Goal: Transaction & Acquisition: Subscribe to service/newsletter

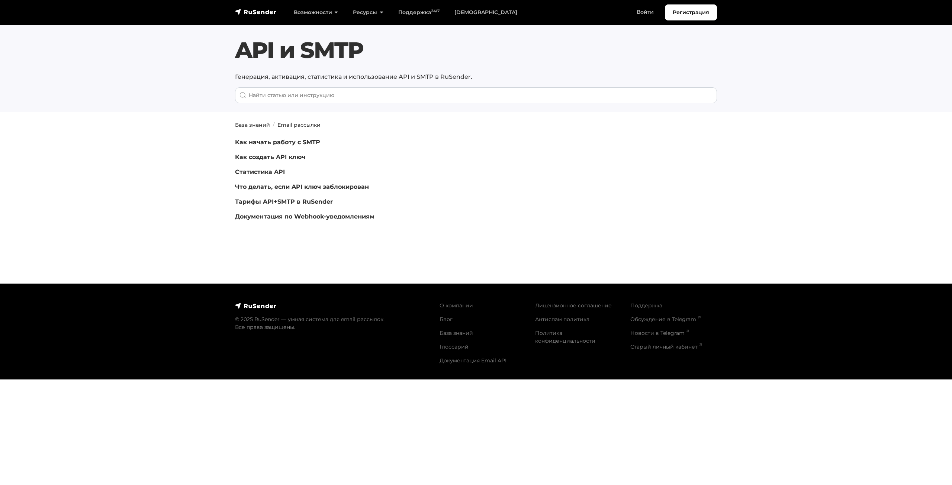
drag, startPoint x: 563, startPoint y: 149, endPoint x: 556, endPoint y: 152, distance: 7.0
click at [556, 152] on div "Как начать работу с SMTP Как создать API ключ Статистика API Что делать, если A…" at bounding box center [394, 182] width 327 height 89
click at [280, 138] on p "Как начать работу с SMTP" at bounding box center [394, 142] width 318 height 9
click at [280, 144] on link "Как начать работу с SMTP" at bounding box center [277, 142] width 85 height 7
click at [304, 212] on p "Документация по Webhook-уведомлениям" at bounding box center [394, 216] width 318 height 9
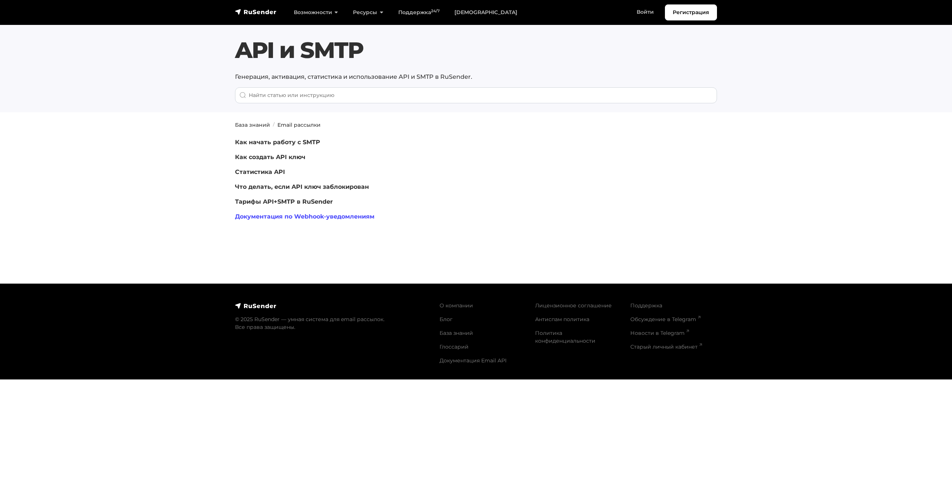
click at [304, 215] on link "Документация по Webhook-уведомлениям" at bounding box center [304, 216] width 139 height 7
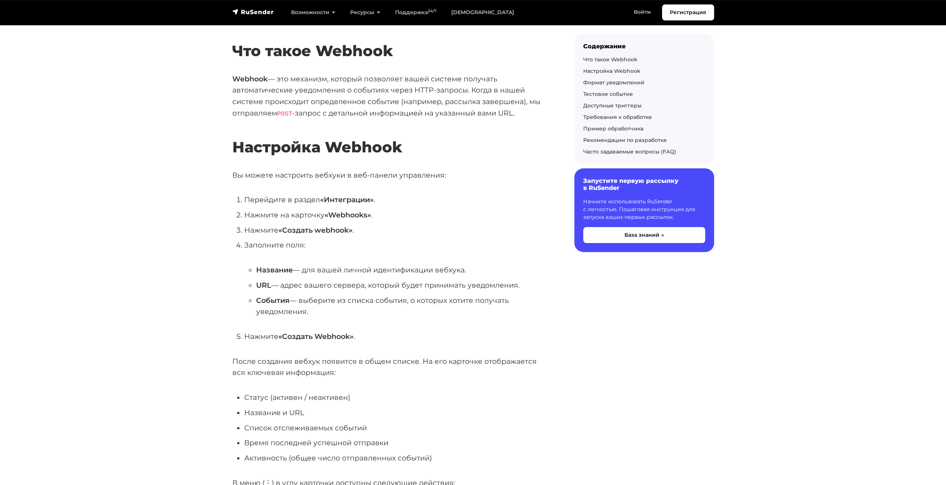
scroll to position [112, 0]
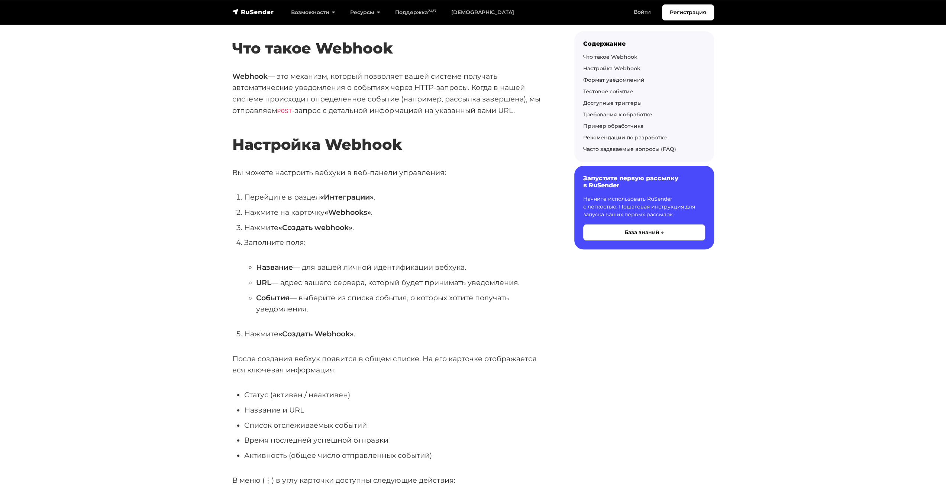
drag, startPoint x: 460, startPoint y: 215, endPoint x: 419, endPoint y: 237, distance: 46.3
click at [455, 215] on li "Нажмите на карточку «Webhooks» ." at bounding box center [397, 213] width 306 height 12
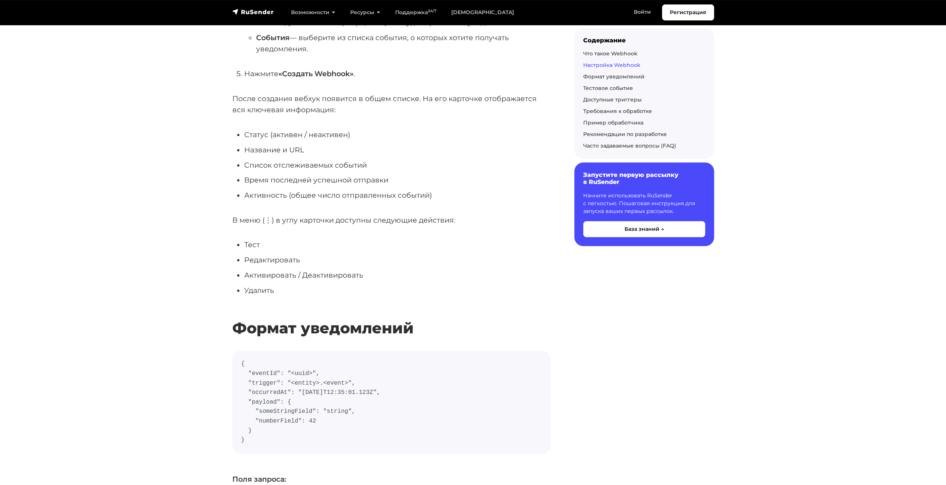
scroll to position [558, 0]
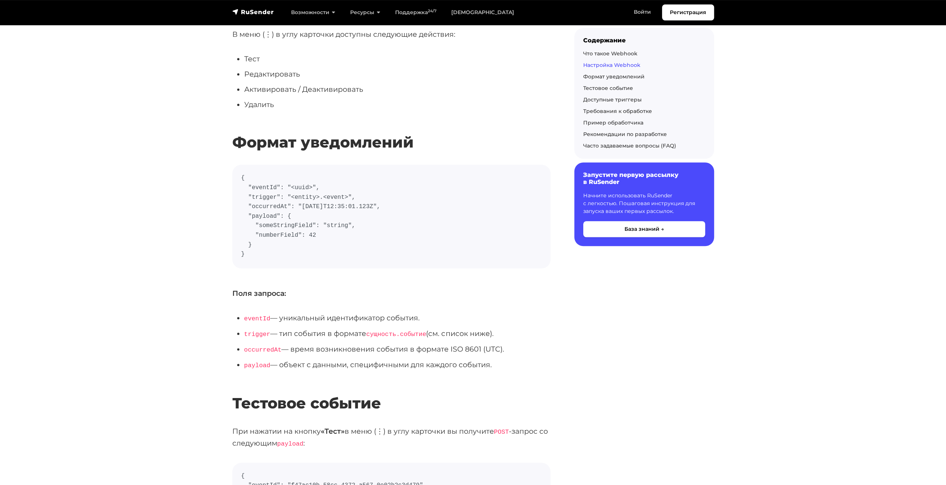
drag, startPoint x: 432, startPoint y: 229, endPoint x: 426, endPoint y: 229, distance: 6.0
click at [426, 229] on code "{ "eventId": "<uuid>", "trigger": "<entity>.<event>", "occurredAt": "2023-10-27…" at bounding box center [391, 217] width 300 height 86
drag, startPoint x: 426, startPoint y: 229, endPoint x: 419, endPoint y: 229, distance: 7.1
click at [419, 229] on code "{ "eventId": "<uuid>", "trigger": "<entity>.<event>", "occurredAt": "2023-10-27…" at bounding box center [391, 217] width 300 height 86
drag, startPoint x: 419, startPoint y: 229, endPoint x: 411, endPoint y: 228, distance: 8.6
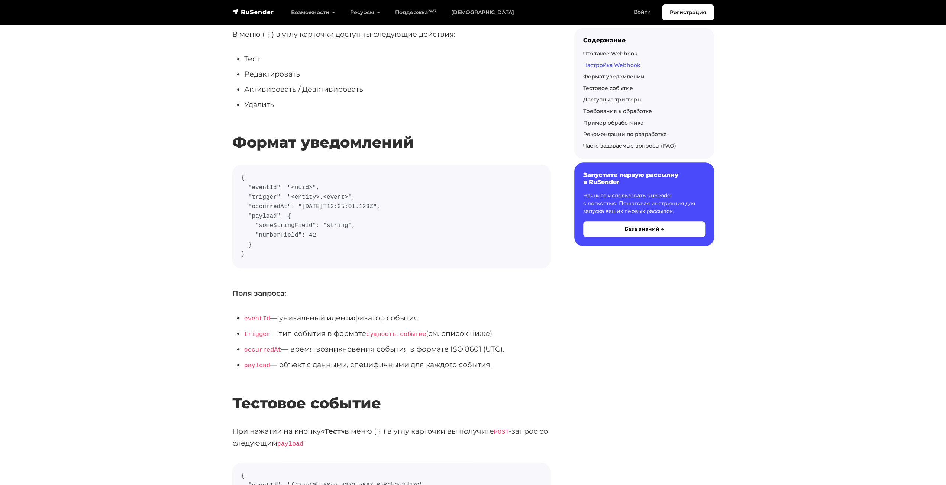
click at [411, 228] on code "{ "eventId": "<uuid>", "trigger": "<entity>.<event>", "occurredAt": "2023-10-27…" at bounding box center [391, 217] width 300 height 86
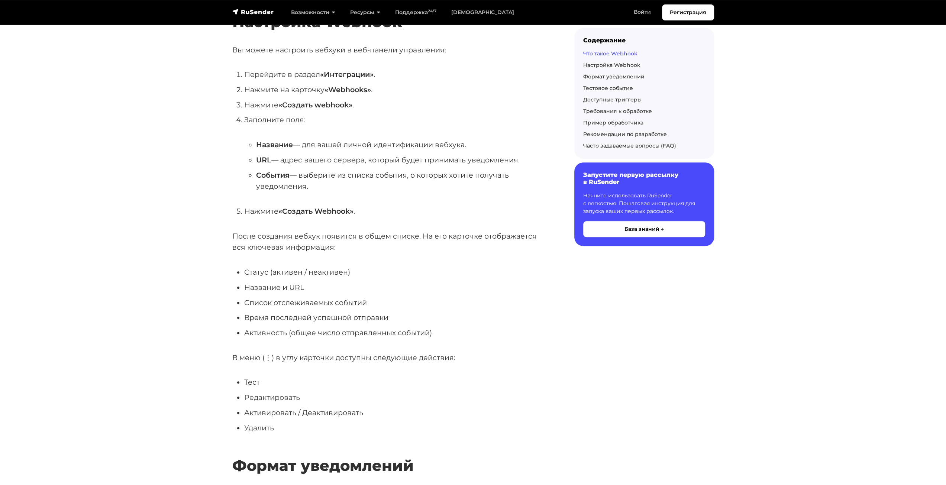
scroll to position [149, 0]
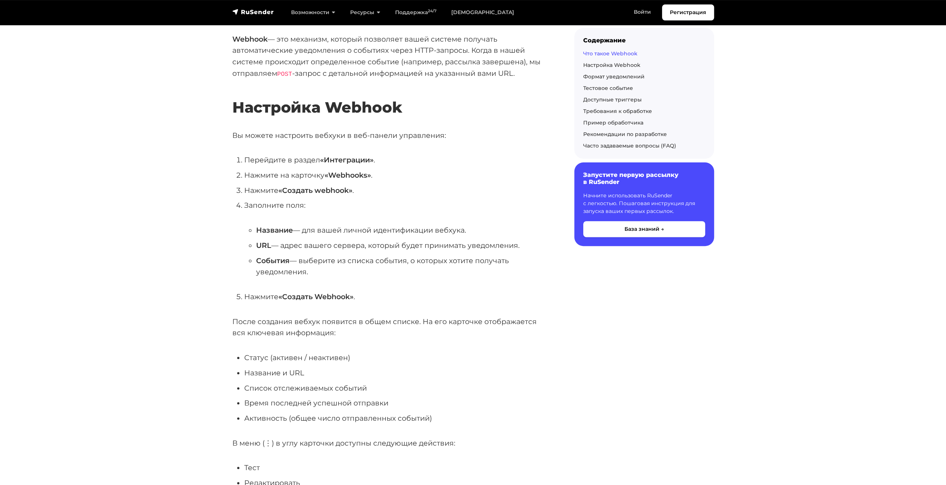
drag, startPoint x: 465, startPoint y: 201, endPoint x: 448, endPoint y: 203, distance: 17.2
click at [448, 203] on li "Заполните поля: Название — для вашей личной идентификации вебхука. URL — адрес …" at bounding box center [397, 239] width 306 height 78
drag, startPoint x: 443, startPoint y: 188, endPoint x: 438, endPoint y: 188, distance: 4.8
click at [438, 188] on li "Нажмите «Создать webhook» ." at bounding box center [397, 191] width 306 height 12
drag, startPoint x: 493, startPoint y: 283, endPoint x: 473, endPoint y: 288, distance: 20.7
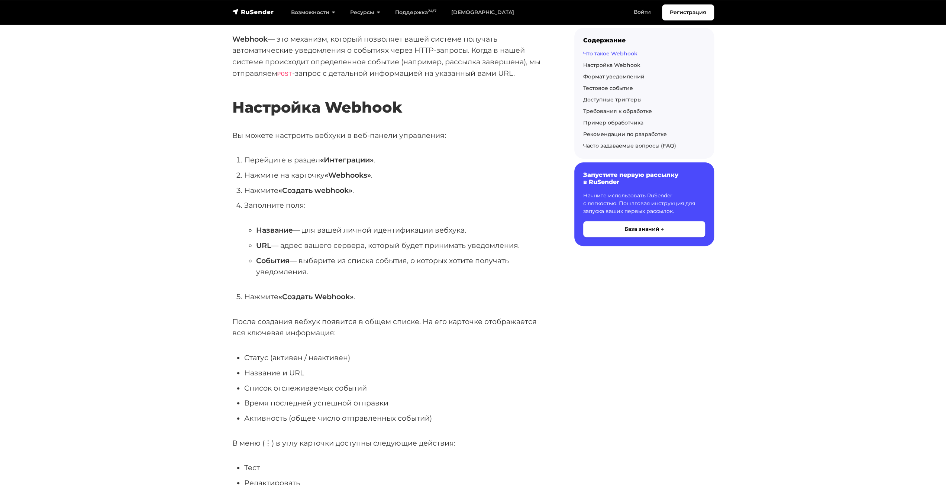
drag, startPoint x: 473, startPoint y: 288, endPoint x: 462, endPoint y: 289, distance: 11.2
click at [462, 289] on ol "Перейдите в раздел «Интеграции» . Нажмите на карточку «Webhooks» . Нажмите «Соз…" at bounding box center [391, 228] width 318 height 148
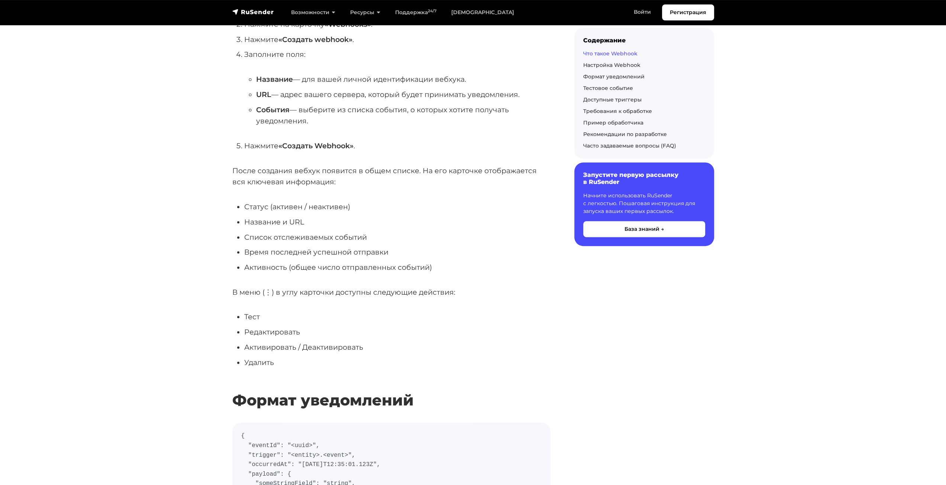
scroll to position [707, 0]
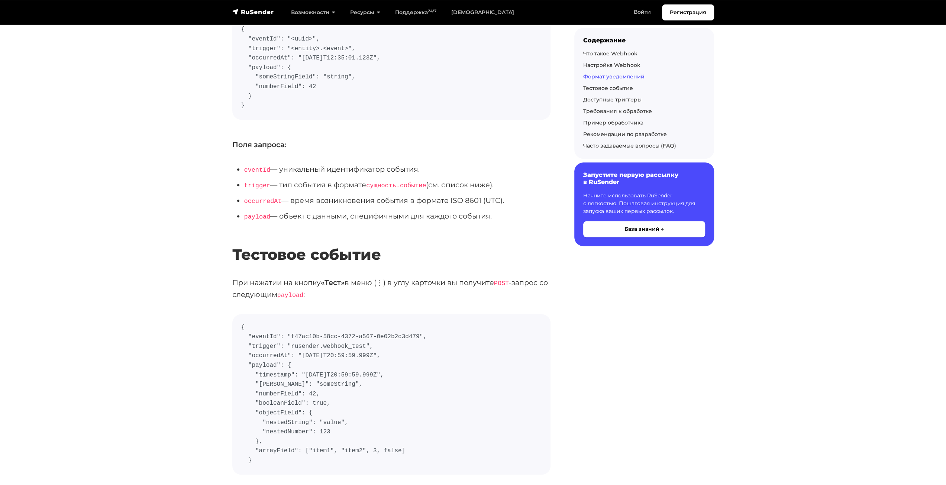
drag, startPoint x: 497, startPoint y: 273, endPoint x: 483, endPoint y: 279, distance: 14.8
drag, startPoint x: 483, startPoint y: 279, endPoint x: 470, endPoint y: 279, distance: 13.0
click at [470, 279] on p "При нажатии на кнопку «Тест» в меню (⋮) в углу карточки вы получите POST -запро…" at bounding box center [391, 289] width 318 height 24
drag, startPoint x: 470, startPoint y: 279, endPoint x: 463, endPoint y: 281, distance: 7.8
drag, startPoint x: 463, startPoint y: 281, endPoint x: 450, endPoint y: 283, distance: 13.2
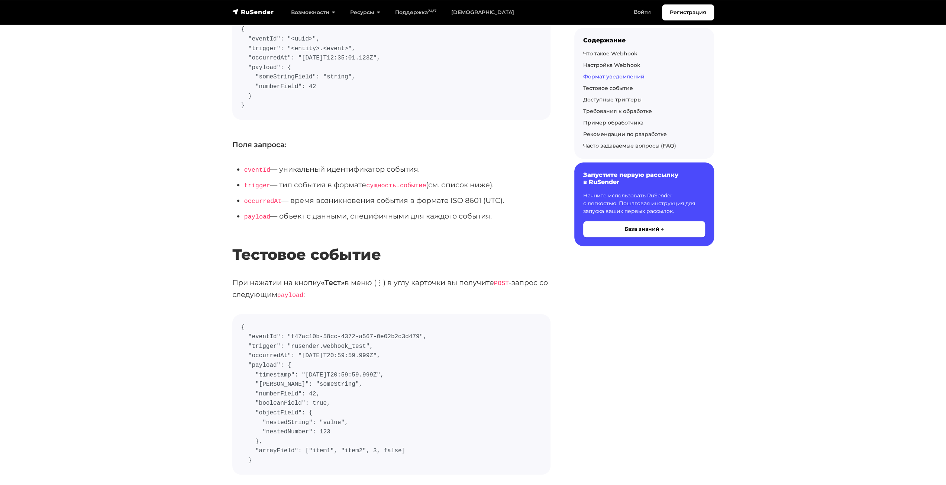
click at [450, 283] on p "При нажатии на кнопку «Тест» в меню (⋮) в углу карточки вы получите POST -запро…" at bounding box center [391, 289] width 318 height 24
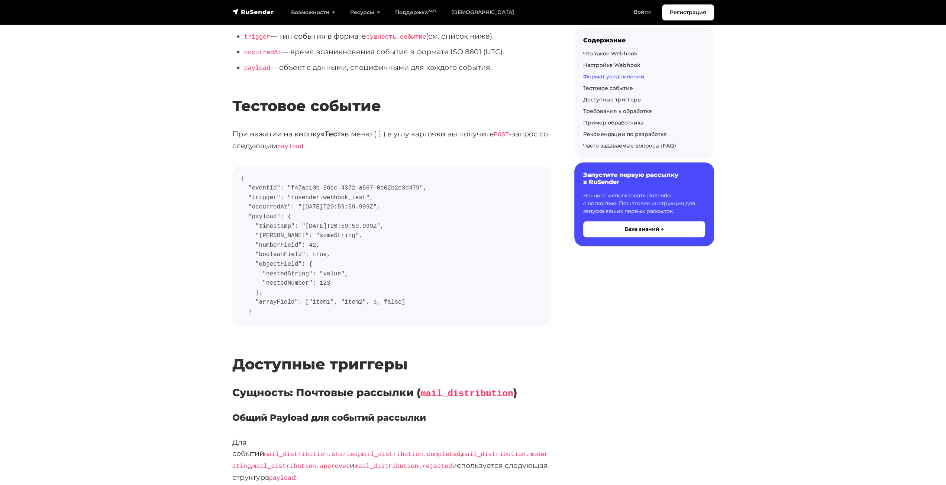
drag, startPoint x: 589, startPoint y: 312, endPoint x: 570, endPoint y: 313, distance: 19.3
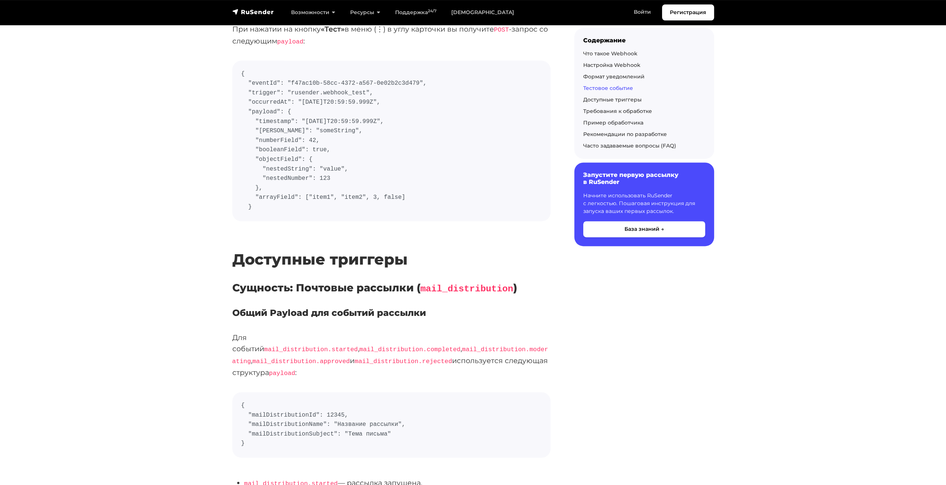
scroll to position [1041, 0]
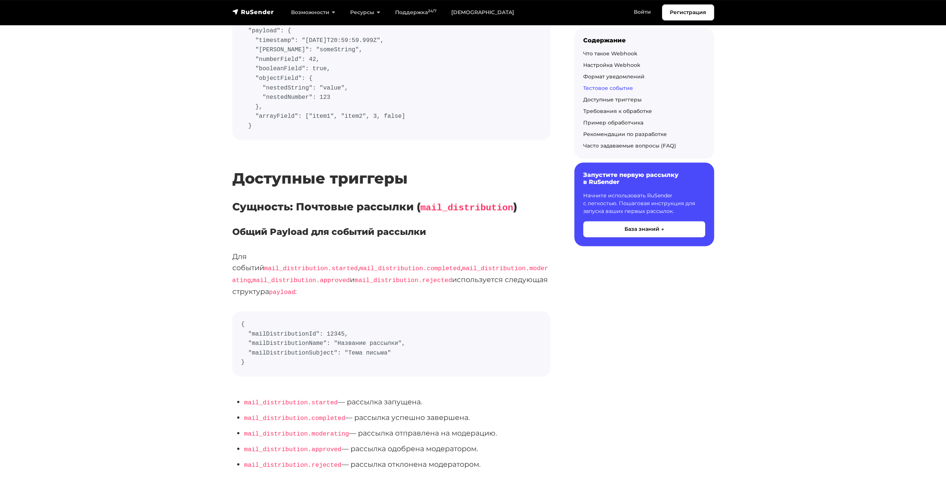
drag, startPoint x: 325, startPoint y: 249, endPoint x: 307, endPoint y: 250, distance: 17.5
drag, startPoint x: 307, startPoint y: 250, endPoint x: 301, endPoint y: 251, distance: 6.0
click at [301, 251] on p "Для событий mail_distribution.started , mail_distribution.completed , mail_dist…" at bounding box center [391, 274] width 318 height 47
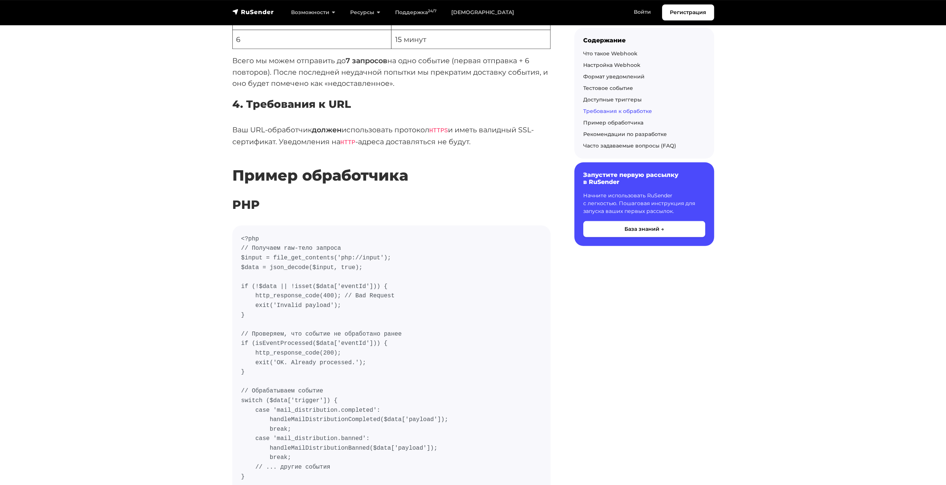
scroll to position [2157, 0]
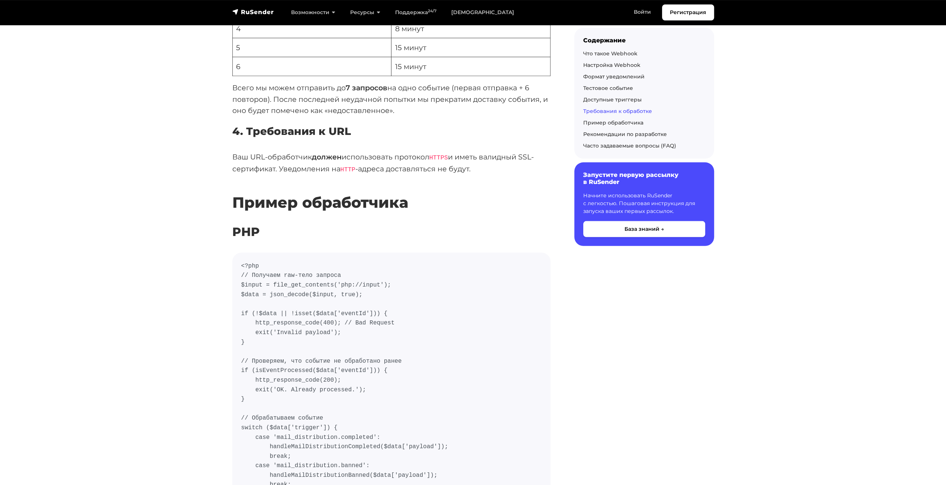
drag, startPoint x: 421, startPoint y: 232, endPoint x: 417, endPoint y: 234, distance: 4.7
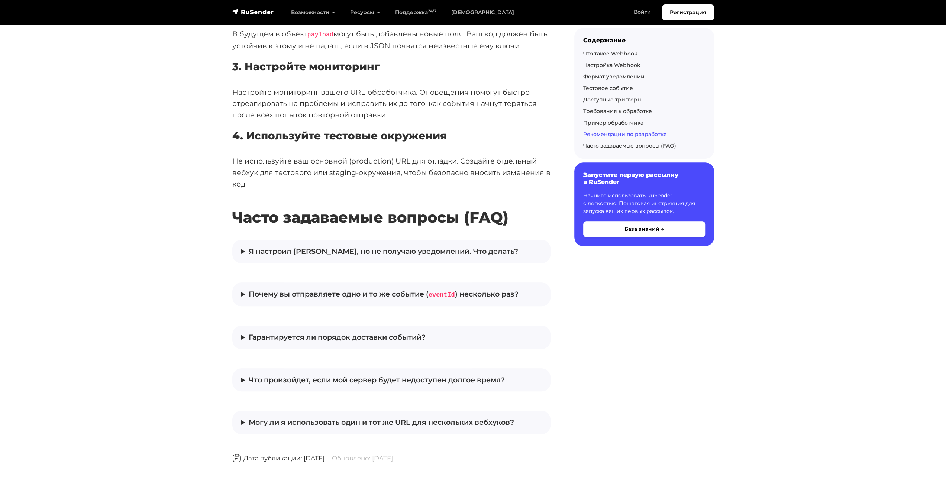
scroll to position [3235, 0]
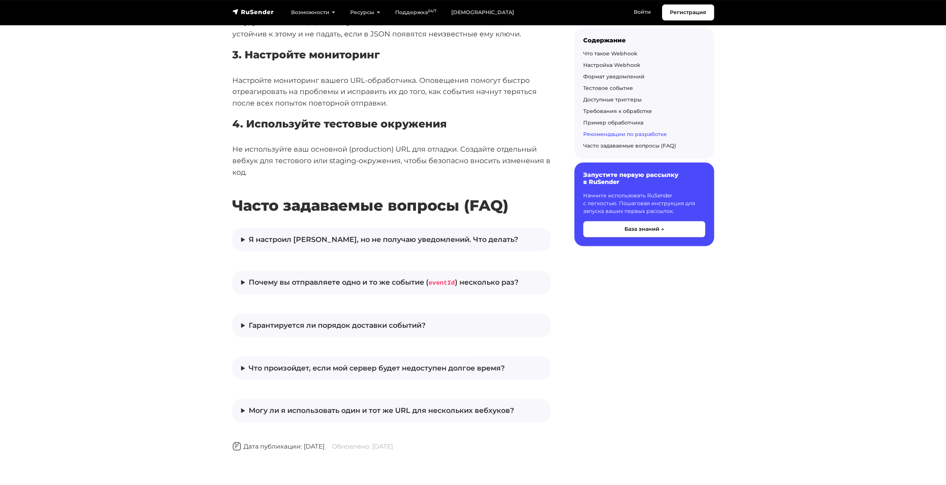
drag, startPoint x: 640, startPoint y: 323, endPoint x: 625, endPoint y: 319, distance: 16.0
click at [282, 234] on summary "Я настроил вебхук, но не получаю уведомлений. Что делать?" at bounding box center [391, 240] width 300 height 12
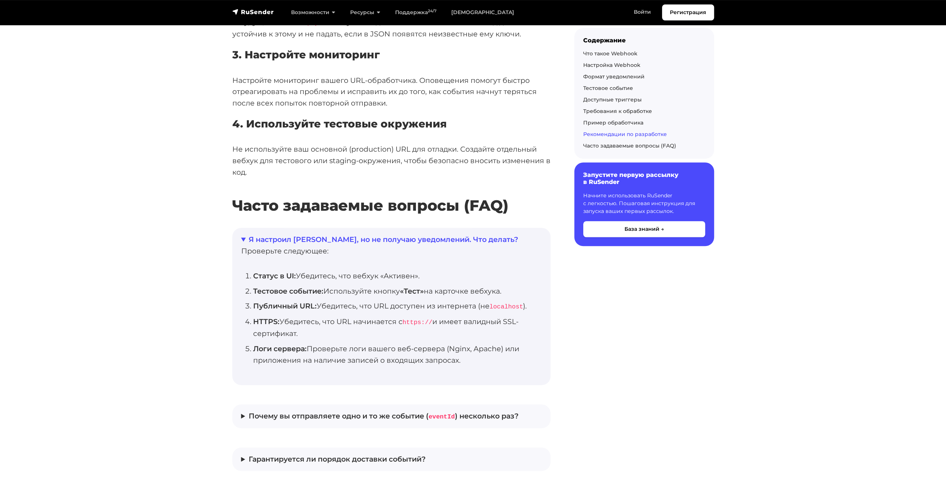
click at [283, 234] on summary "Я настроил вебхук, но не получаю уведомлений. Что делать?" at bounding box center [391, 240] width 300 height 12
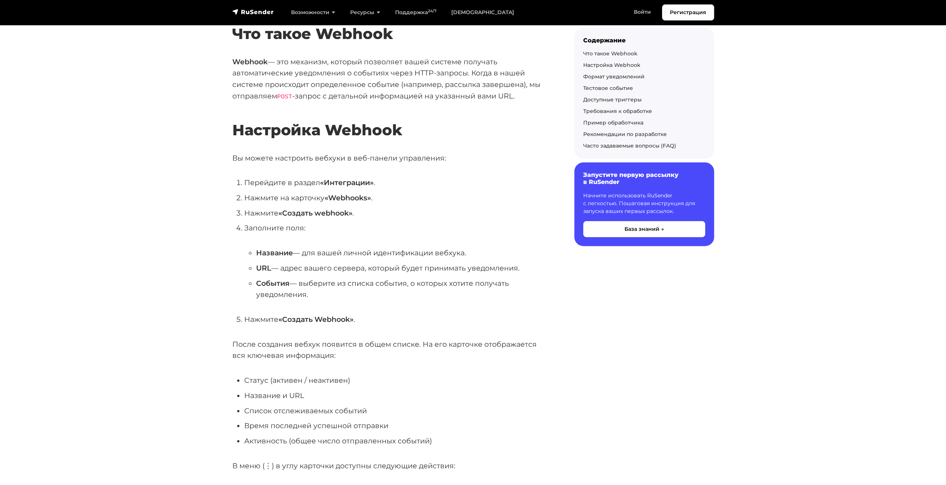
scroll to position [0, 0]
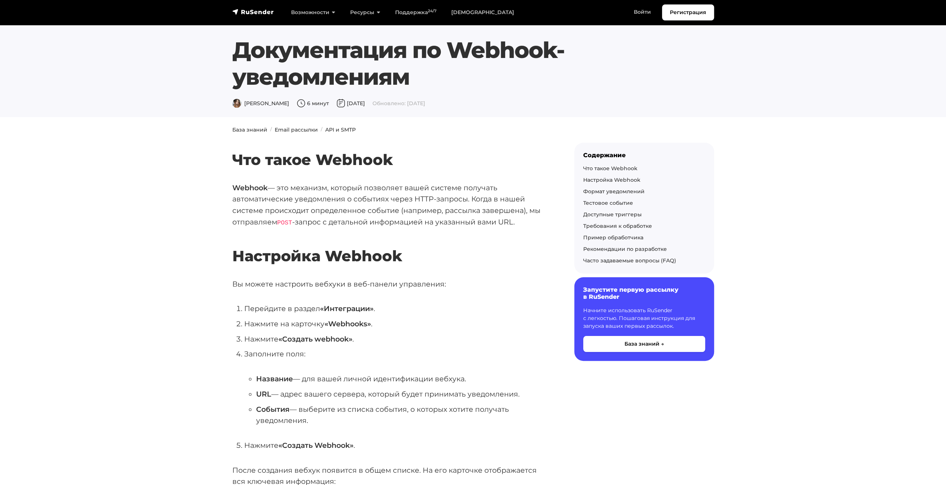
drag, startPoint x: 777, startPoint y: 200, endPoint x: 769, endPoint y: 186, distance: 15.5
drag, startPoint x: 291, startPoint y: 216, endPoint x: 294, endPoint y: 193, distance: 23.9
click at [294, 193] on p "Webhook — это механизм, который позволяет вашей системе получать автоматические…" at bounding box center [391, 205] width 318 height 46
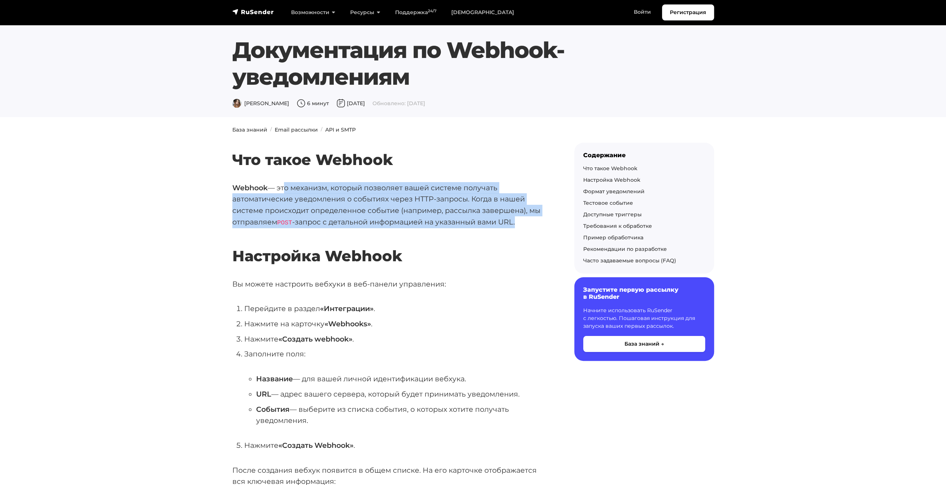
drag, startPoint x: 281, startPoint y: 187, endPoint x: 554, endPoint y: 225, distance: 275.6
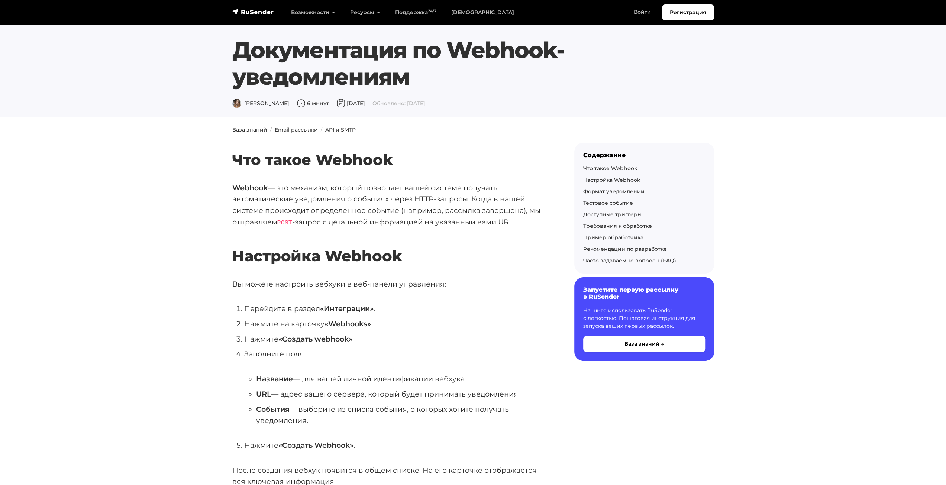
click at [521, 226] on h2 "Настройка Webhook" at bounding box center [391, 245] width 318 height 40
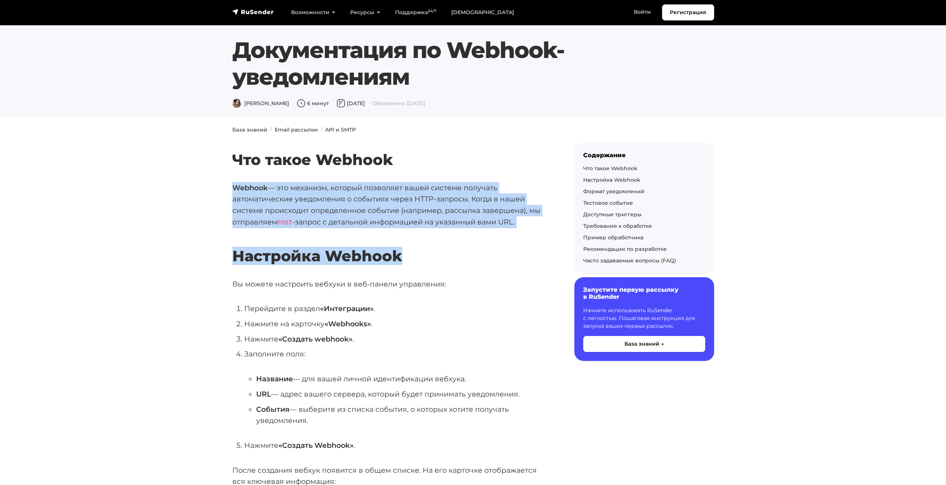
drag, startPoint x: 531, startPoint y: 226, endPoint x: 218, endPoint y: 184, distance: 315.9
click at [387, 195] on p "Webhook — это механизм, который позволяет вашей системе получать автоматические…" at bounding box center [391, 205] width 318 height 46
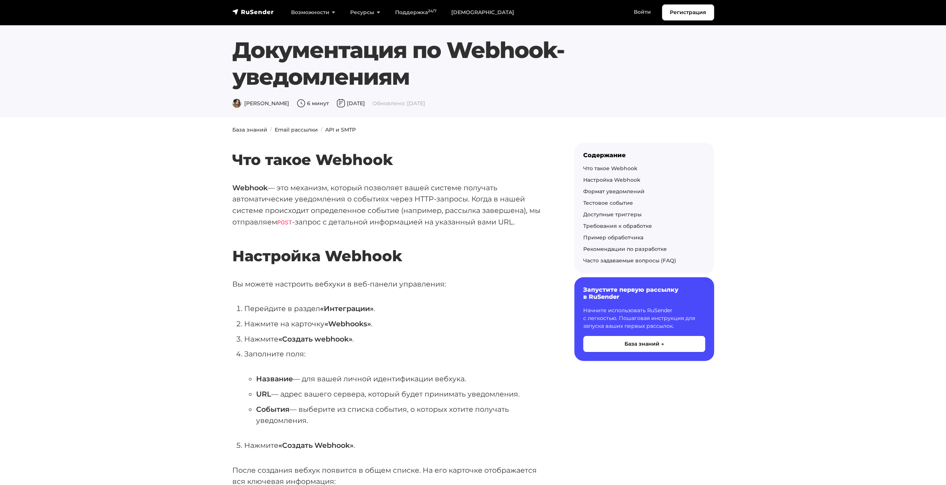
drag, startPoint x: 475, startPoint y: 241, endPoint x: 458, endPoint y: 244, distance: 16.5
click at [458, 244] on h2 "Настройка Webhook" at bounding box center [391, 245] width 318 height 40
drag, startPoint x: 458, startPoint y: 244, endPoint x: 450, endPoint y: 247, distance: 8.4
click at [450, 247] on h2 "Настройка Webhook" at bounding box center [391, 245] width 318 height 40
drag, startPoint x: 450, startPoint y: 247, endPoint x: 446, endPoint y: 248, distance: 5.1
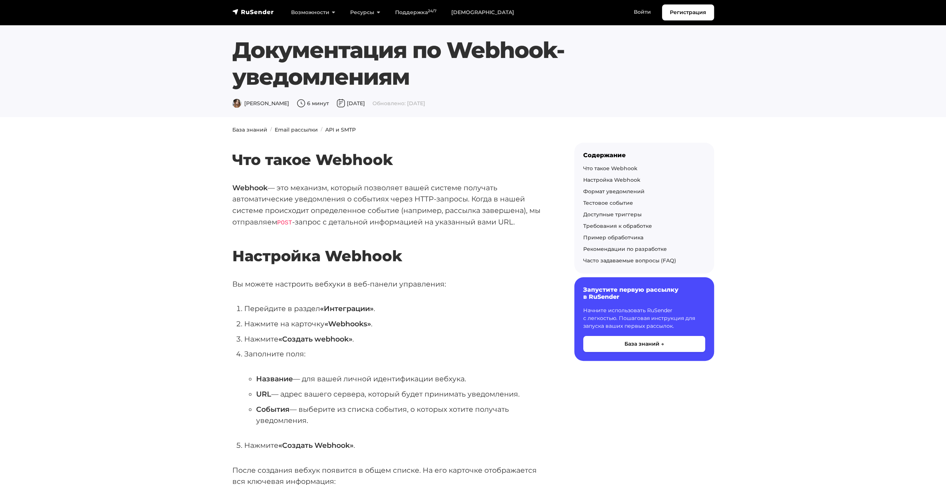
click at [446, 248] on h2 "Настройка Webhook" at bounding box center [391, 245] width 318 height 40
drag, startPoint x: 385, startPoint y: 223, endPoint x: 507, endPoint y: 226, distance: 122.0
click at [507, 226] on p "Webhook — это механизм, который позволяет вашей системе получать автоматические…" at bounding box center [391, 205] width 318 height 46
click at [500, 258] on h2 "Настройка Webhook" at bounding box center [391, 245] width 318 height 40
drag, startPoint x: 500, startPoint y: 258, endPoint x: 493, endPoint y: 258, distance: 6.3
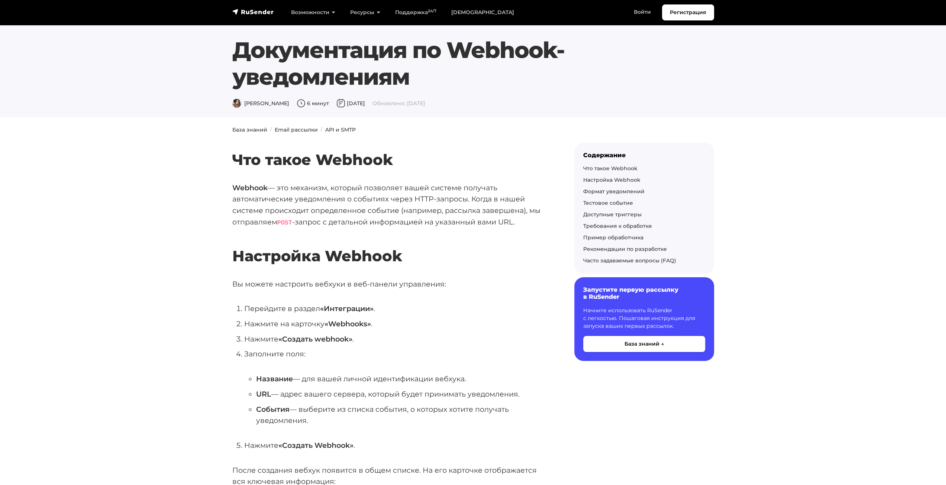
click at [493, 258] on h2 "Настройка Webhook" at bounding box center [391, 245] width 318 height 40
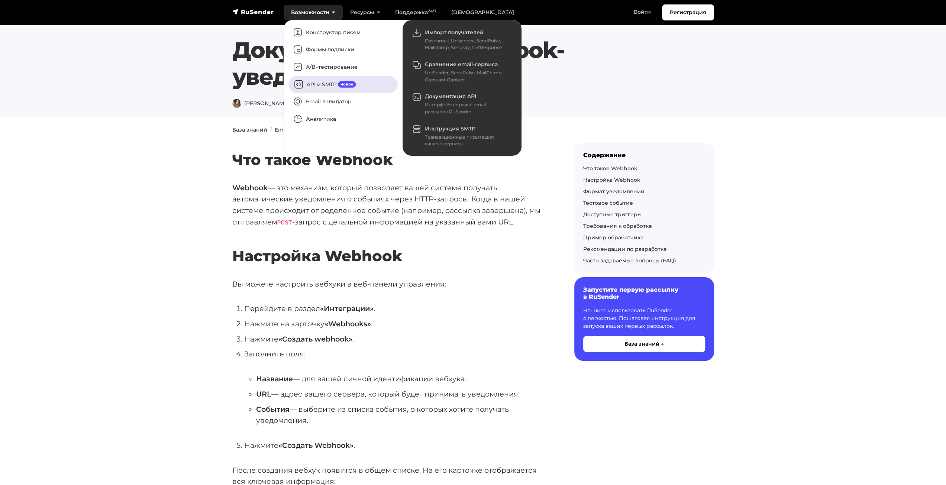
click at [325, 91] on link "API и SMTP новое" at bounding box center [343, 84] width 109 height 17
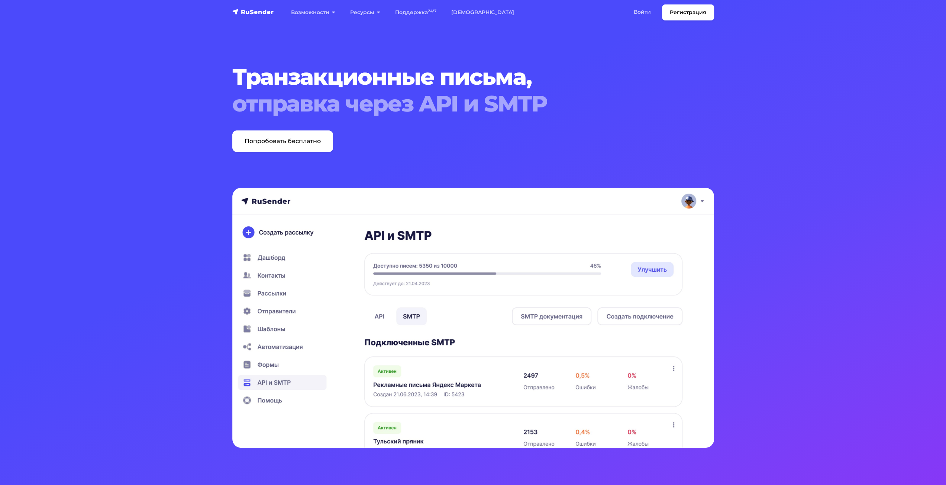
drag, startPoint x: 657, startPoint y: 133, endPoint x: 637, endPoint y: 137, distance: 20.4
click at [637, 137] on div "Транзакционные письма, отправка через API и SMTP Попробовать бесплатно" at bounding box center [453, 108] width 450 height 89
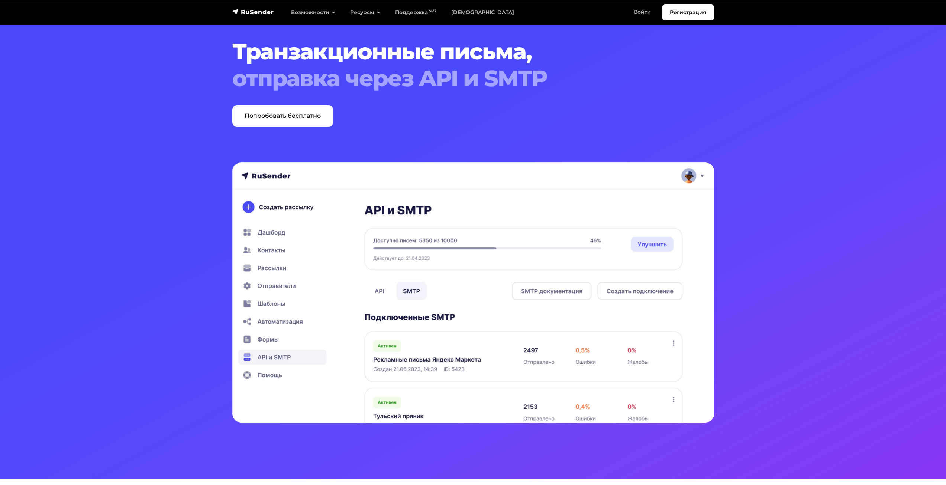
scroll to position [37, 0]
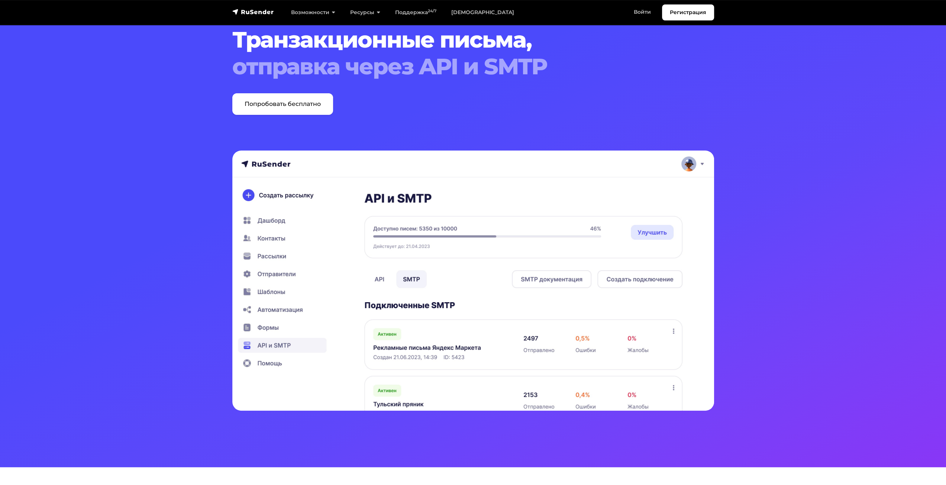
drag, startPoint x: 615, startPoint y: 124, endPoint x: 582, endPoint y: 127, distance: 33.9
click at [580, 127] on div "Транзакционные письма, отправка через API и SMTP Попробовать бесплатно" at bounding box center [473, 71] width 491 height 160
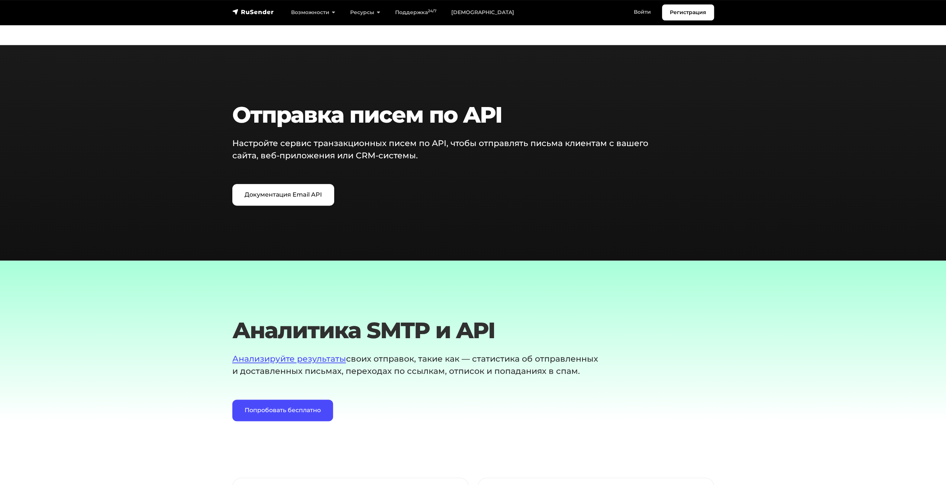
scroll to position [967, 0]
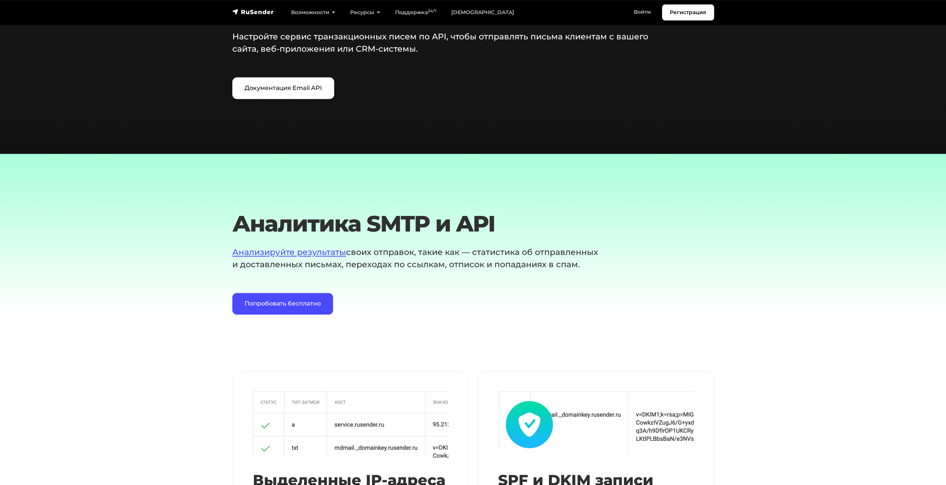
drag, startPoint x: 636, startPoint y: 279, endPoint x: 588, endPoint y: 284, distance: 47.9
click at [607, 283] on div "Аналитика SMTP и API Анализируйте результаты своих отправок, такие как — статис…" at bounding box center [453, 262] width 450 height 104
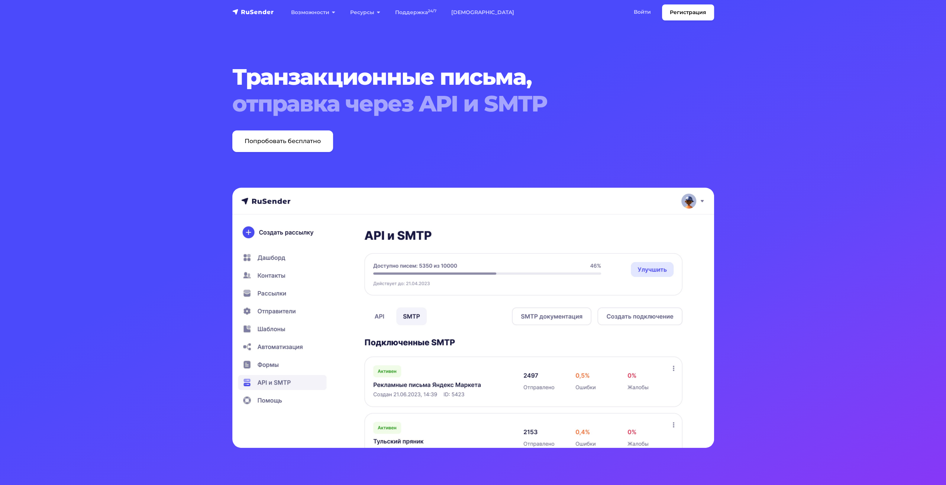
scroll to position [0, 0]
click at [688, 15] on link "Регистрация" at bounding box center [688, 12] width 52 height 16
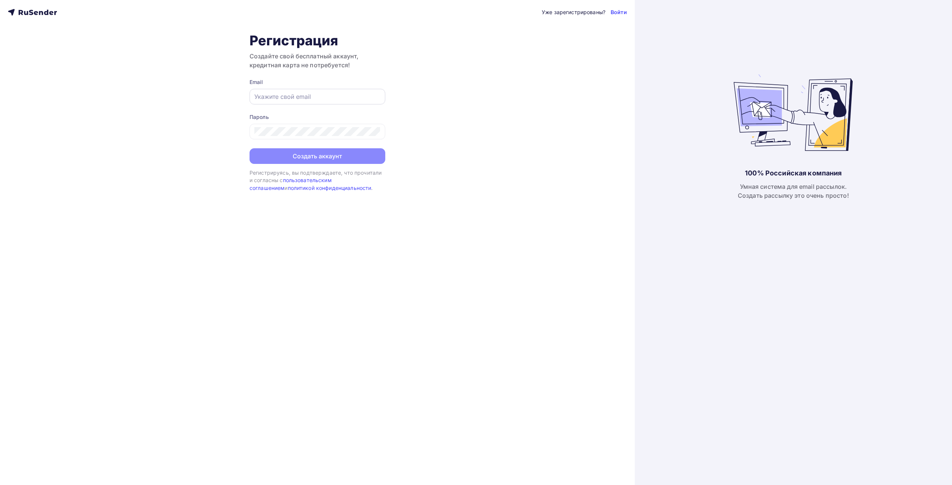
click at [302, 100] on input "text" at bounding box center [317, 96] width 126 height 9
type input "ы"
type input "marticole@mail.ru"
click at [301, 126] on div at bounding box center [318, 132] width 136 height 16
click at [306, 138] on div at bounding box center [318, 132] width 136 height 16
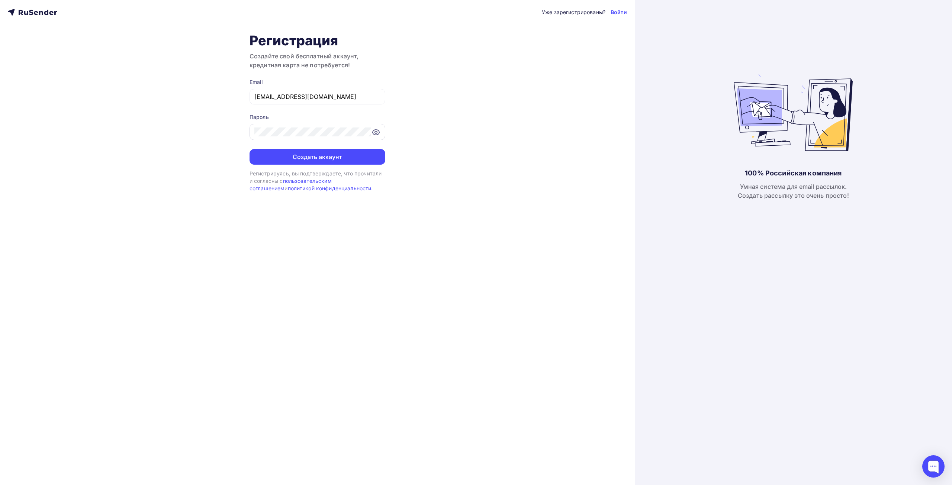
click at [379, 133] on icon at bounding box center [376, 132] width 7 height 5
click at [335, 151] on button "Создать аккаунт" at bounding box center [318, 157] width 136 height 16
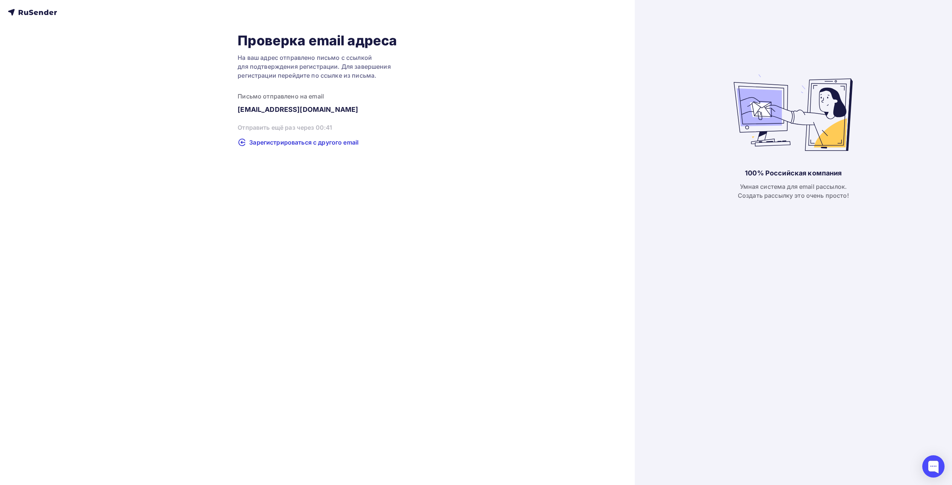
click at [510, 205] on div "Проверка email адреса На ваш адрес отправлено письмо с ссылкой для подтверждени…" at bounding box center [317, 242] width 635 height 485
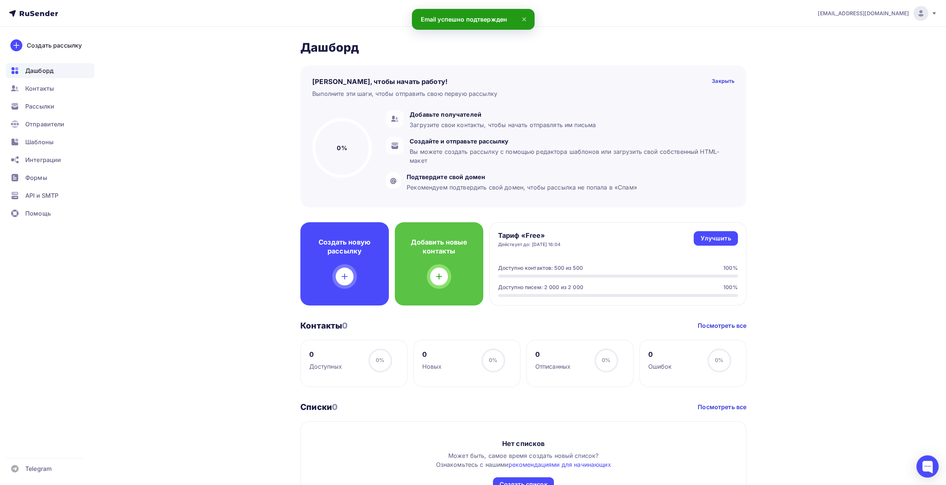
drag, startPoint x: 216, startPoint y: 152, endPoint x: 203, endPoint y: 142, distance: 16.7
click at [203, 142] on div "[PERSON_NAME] Пару шагов, чтобы начать работу! Закрыть Выполните эти шаги, чтоб…" at bounding box center [473, 345] width 610 height 636
click at [932, 466] on div at bounding box center [928, 467] width 22 height 22
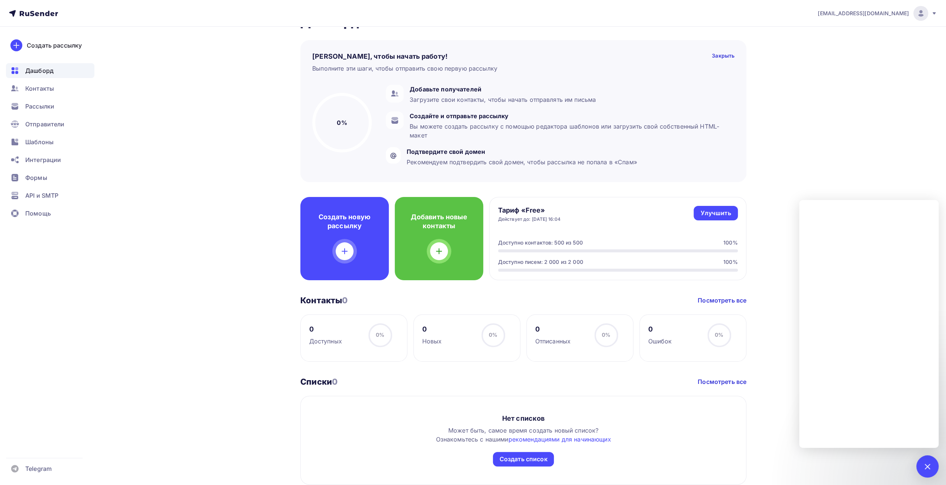
scroll to position [37, 0]
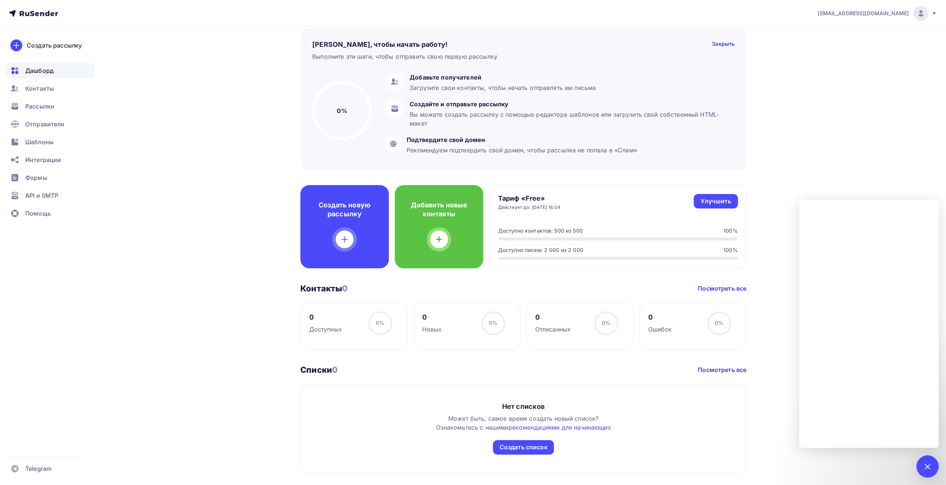
drag, startPoint x: 804, startPoint y: 99, endPoint x: 800, endPoint y: 99, distance: 4.5
drag, startPoint x: 800, startPoint y: 99, endPoint x: 795, endPoint y: 99, distance: 4.5
click at [795, 99] on div "[EMAIL_ADDRESS][DOMAIN_NAME] Аккаунт Тарифы Выйти Создать рассылку [GEOGRAPHIC_…" at bounding box center [473, 294] width 946 height 663
drag, startPoint x: 795, startPoint y: 99, endPoint x: 787, endPoint y: 100, distance: 8.2
click at [787, 100] on div "[EMAIL_ADDRESS][DOMAIN_NAME] Аккаунт Тарифы Выйти Создать рассылку [GEOGRAPHIC_…" at bounding box center [473, 294] width 946 height 663
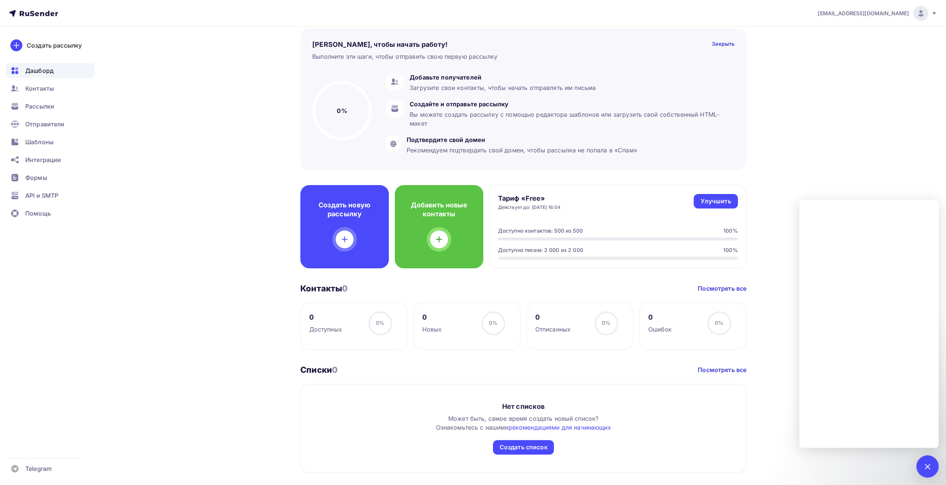
click at [787, 100] on div "[EMAIL_ADDRESS][DOMAIN_NAME] Аккаунт Тарифы Выйти Создать рассылку [GEOGRAPHIC_…" at bounding box center [473, 294] width 946 height 663
click at [784, 101] on div "[EMAIL_ADDRESS][DOMAIN_NAME] Аккаунт Тарифы Выйти Создать рассылку [GEOGRAPHIC_…" at bounding box center [473, 294] width 946 height 663
drag, startPoint x: 784, startPoint y: 101, endPoint x: 777, endPoint y: 100, distance: 6.4
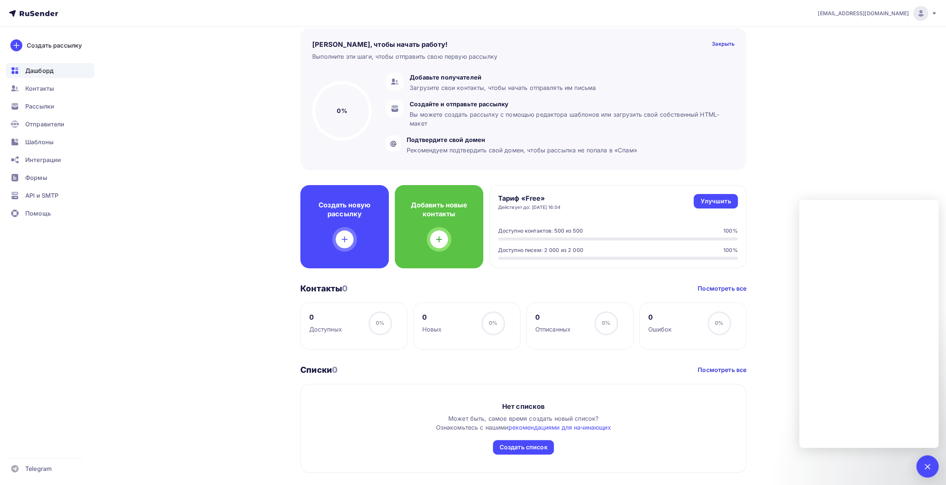
click at [777, 100] on div "[PERSON_NAME] Пару шагов, чтобы начать работу! Закрыть Выполните эти шаги, чтоб…" at bounding box center [473, 308] width 610 height 636
drag, startPoint x: 777, startPoint y: 100, endPoint x: 761, endPoint y: 102, distance: 16.8
click at [761, 102] on div "[PERSON_NAME] Пару шагов, чтобы начать работу! Закрыть Выполните эти шаги, чтоб…" at bounding box center [473, 308] width 610 height 636
drag, startPoint x: 761, startPoint y: 102, endPoint x: 756, endPoint y: 104, distance: 4.5
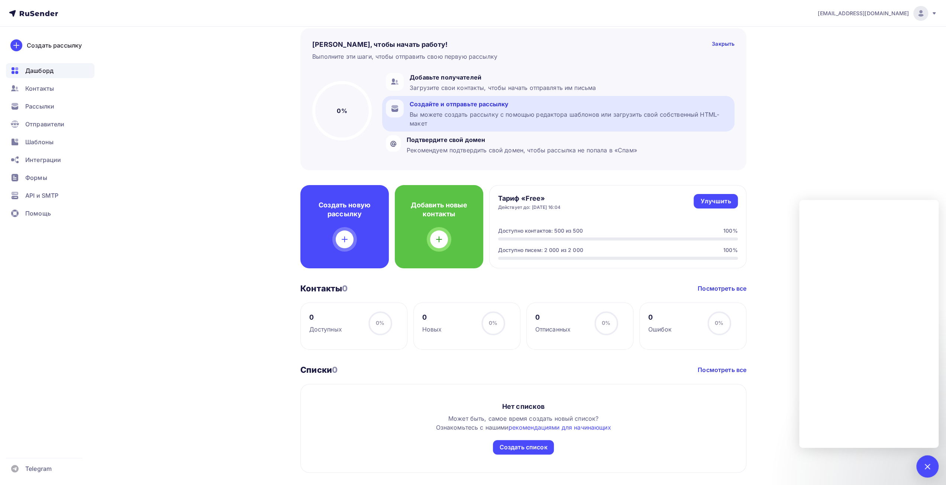
drag, startPoint x: 756, startPoint y: 104, endPoint x: 721, endPoint y: 108, distance: 36.0
click at [721, 108] on div "Создайте и отправьте рассылку" at bounding box center [570, 104] width 321 height 9
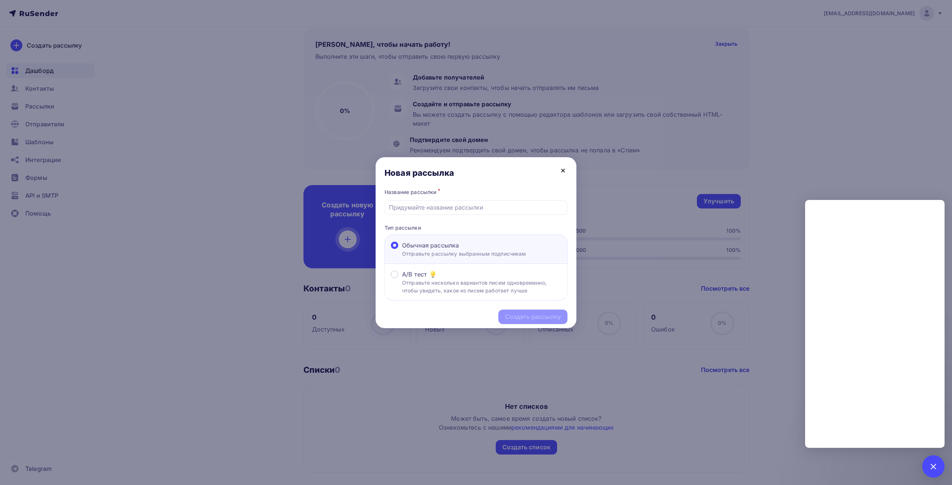
click at [563, 169] on icon at bounding box center [563, 170] width 9 height 9
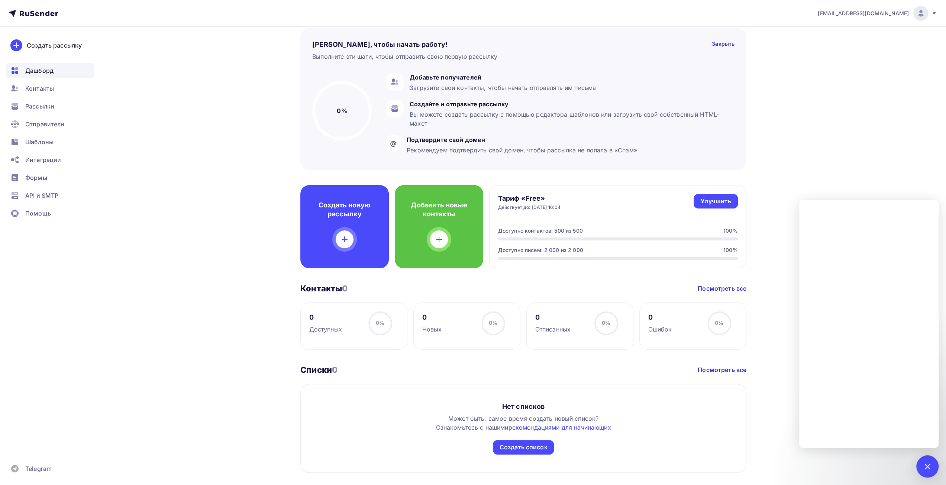
drag, startPoint x: 784, startPoint y: 136, endPoint x: 747, endPoint y: 149, distance: 39.0
click at [777, 131] on div "[PERSON_NAME] Пару шагов, чтобы начать работу! Закрыть Выполните эти шаги, чтоб…" at bounding box center [473, 308] width 610 height 636
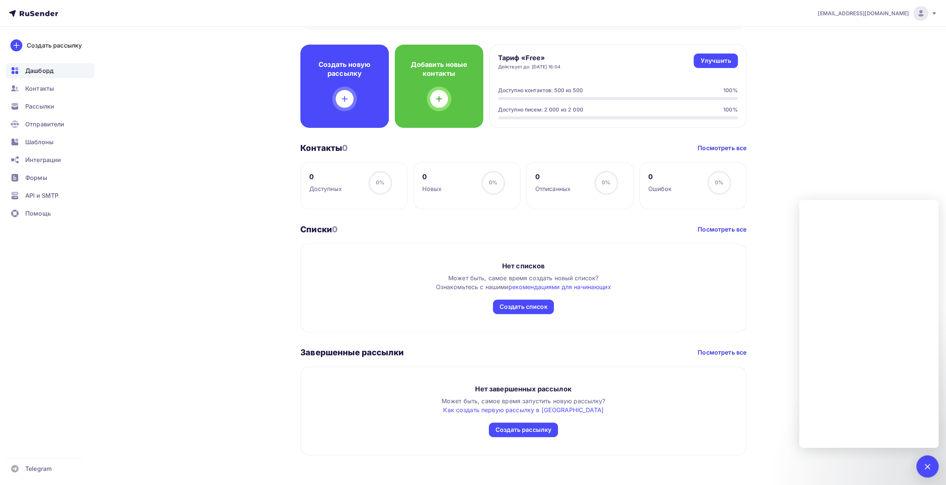
drag, startPoint x: 539, startPoint y: 337, endPoint x: 534, endPoint y: 340, distance: 5.3
click at [534, 340] on div "Дашборд Дашборд Пару шагов, чтобы начать работу! Закрыть Выполните эти шаги, чт…" at bounding box center [523, 158] width 446 height 593
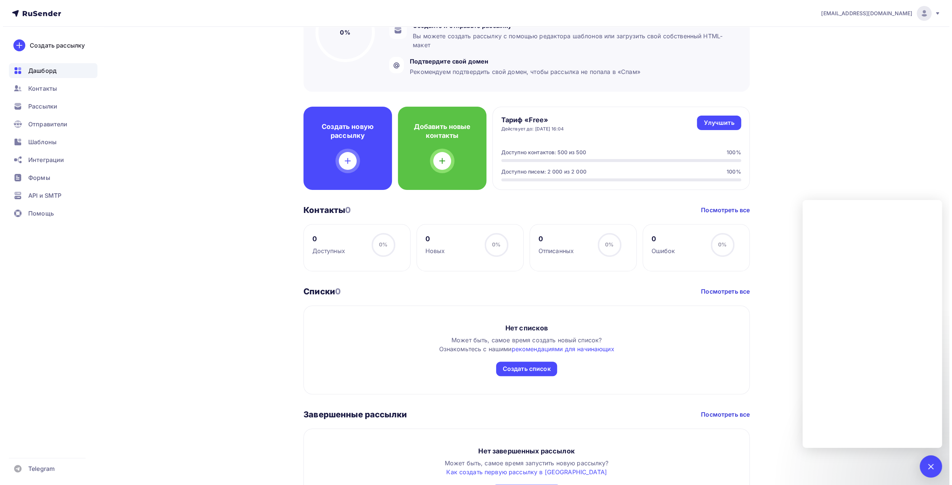
scroll to position [0, 0]
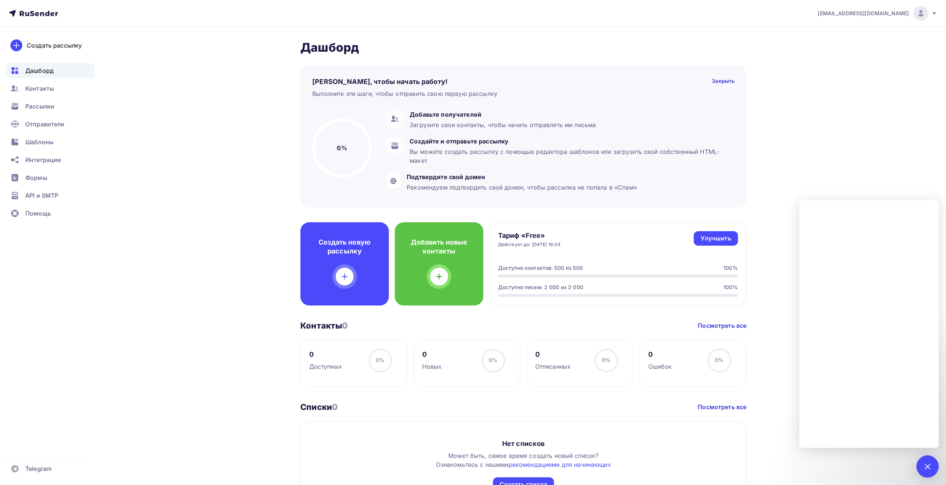
drag, startPoint x: 859, startPoint y: 115, endPoint x: 852, endPoint y: 115, distance: 7.1
drag, startPoint x: 852, startPoint y: 115, endPoint x: 844, endPoint y: 114, distance: 7.9
click at [844, 114] on div "marticole@mail.ru Аккаунт Тарифы Выйти Создать рассылку Дашборд Контакты Рассыл…" at bounding box center [473, 331] width 946 height 663
click at [842, 113] on div "marticole@mail.ru Аккаунт Тарифы Выйти Создать рассылку Дашборд Контакты Рассыл…" at bounding box center [473, 331] width 946 height 663
drag, startPoint x: 837, startPoint y: 81, endPoint x: 827, endPoint y: 81, distance: 10.4
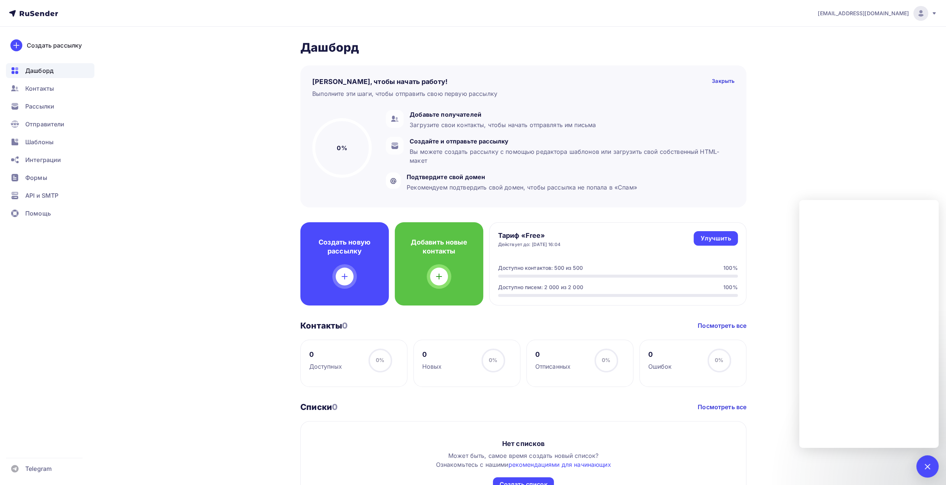
click at [833, 81] on div "marticole@mail.ru Аккаунт Тарифы Выйти Создать рассылку Дашборд Контакты Рассыл…" at bounding box center [473, 331] width 946 height 663
click at [72, 101] on div "Рассылки" at bounding box center [50, 106] width 89 height 15
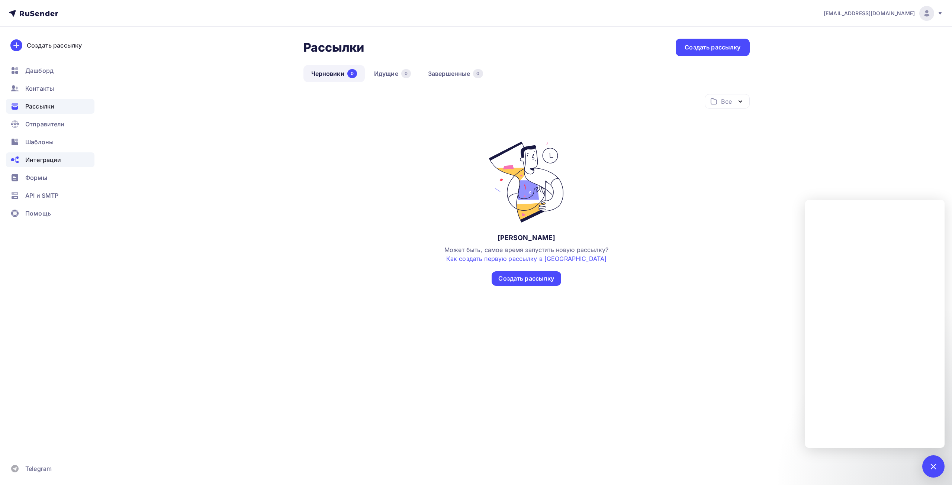
click at [56, 162] on span "Интеграции" at bounding box center [43, 159] width 36 height 9
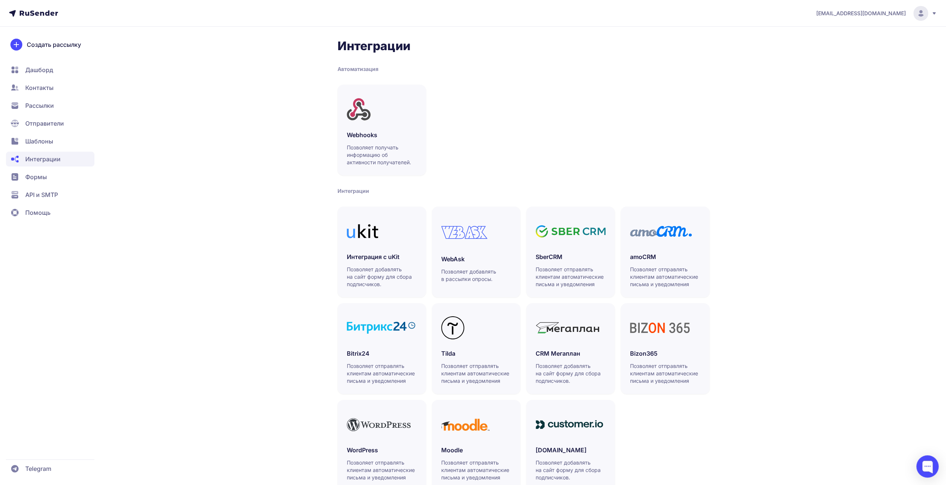
drag, startPoint x: 533, startPoint y: 134, endPoint x: 510, endPoint y: 136, distance: 22.4
click at [521, 135] on div "Webhooks Позволяет получать информацию об активности получателей." at bounding box center [524, 130] width 372 height 91
click at [383, 139] on h3 "Webhooks" at bounding box center [382, 135] width 70 height 9
click at [395, 123] on div at bounding box center [382, 109] width 70 height 30
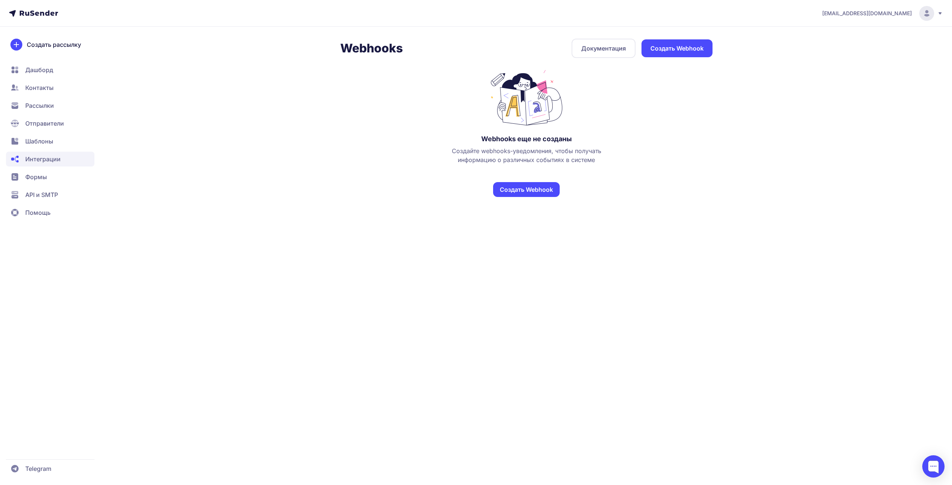
click at [546, 184] on link "Создать Webhook" at bounding box center [526, 189] width 67 height 15
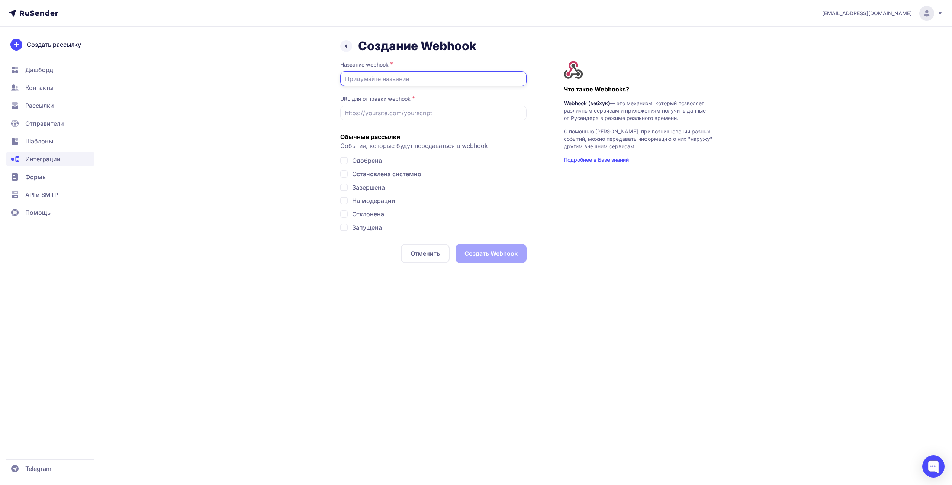
click at [402, 81] on input "text" at bounding box center [433, 78] width 186 height 15
click at [401, 122] on div "Название webhook * URL для отправки webhook * Обычные рассылки События, которые…" at bounding box center [433, 162] width 186 height 202
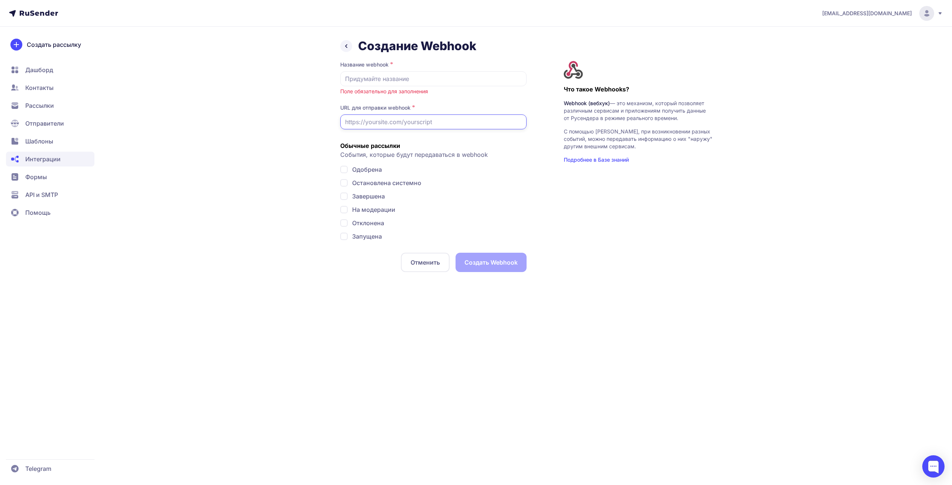
click at [401, 119] on input "text" at bounding box center [433, 122] width 186 height 15
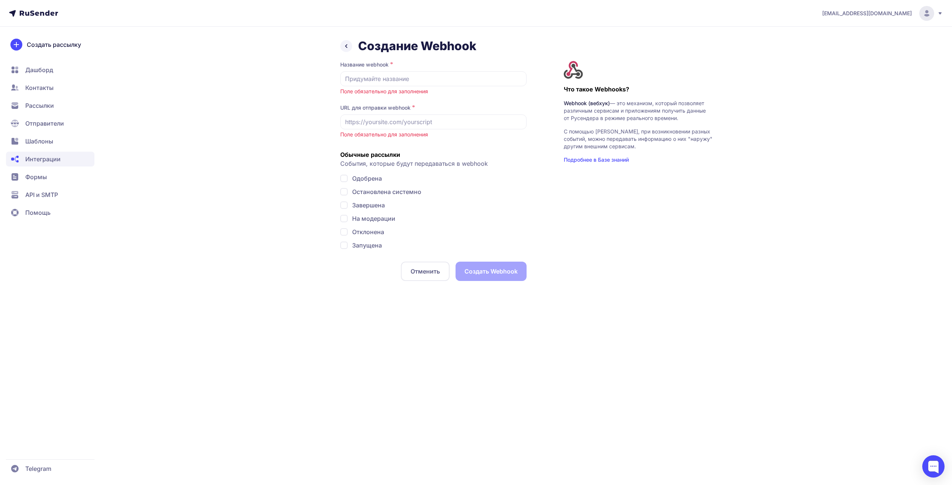
click at [396, 141] on div "Название webhook * Поле обязательно для заполнения URL для отправки webhook * П…" at bounding box center [433, 171] width 186 height 220
click at [402, 127] on input "text" at bounding box center [433, 122] width 186 height 15
drag, startPoint x: 651, startPoint y: 228, endPoint x: 588, endPoint y: 231, distance: 62.6
click at [629, 224] on div "Что такое Webhooks? Webhook (вебхук) — это механизм, который позволяет различны…" at bounding box center [638, 171] width 149 height 220
click at [433, 272] on button "Отменить" at bounding box center [425, 271] width 49 height 19
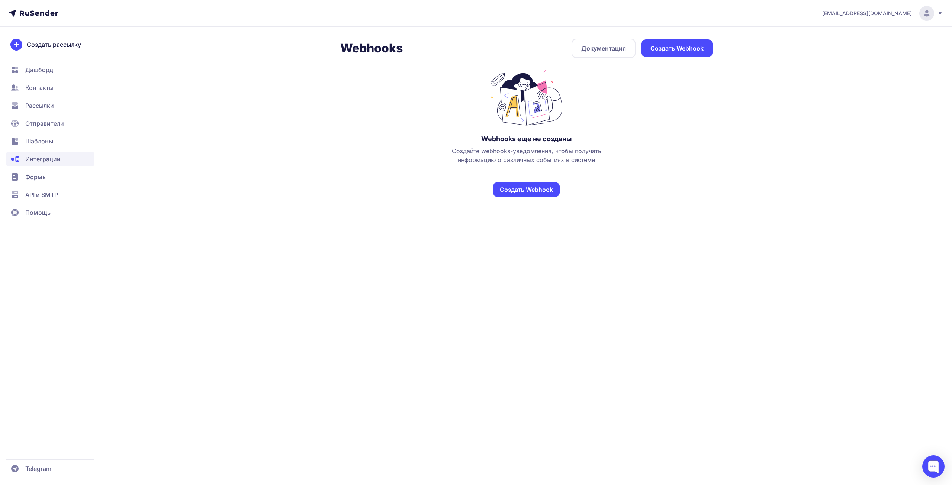
drag, startPoint x: 665, startPoint y: 116, endPoint x: 650, endPoint y: 116, distance: 15.2
click at [650, 116] on div "Webhooks еще не созданы Создайте webhooks-уведомления, чтобы получать информаци…" at bounding box center [526, 133] width 372 height 127
click at [547, 190] on link "Создать Webhook" at bounding box center [526, 189] width 67 height 15
click at [610, 49] on link "Документация" at bounding box center [604, 48] width 64 height 19
click at [31, 178] on span "Формы" at bounding box center [36, 177] width 22 height 9
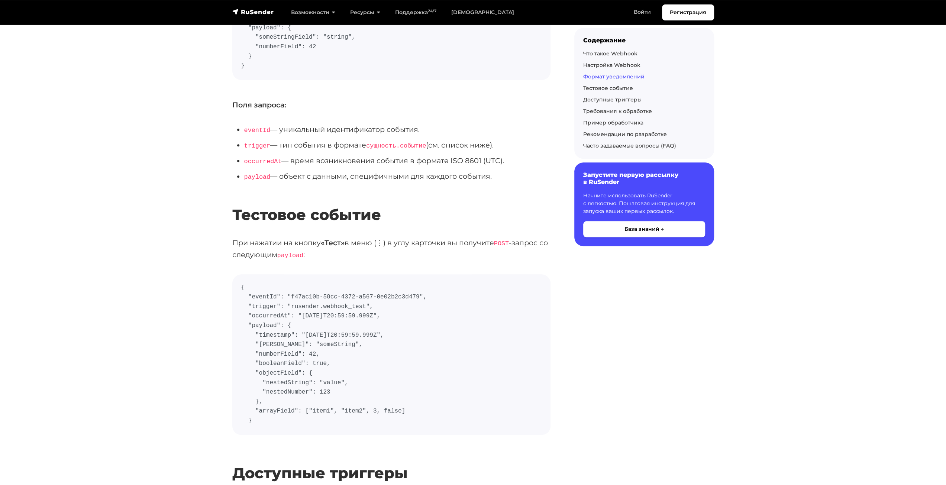
scroll to position [893, 0]
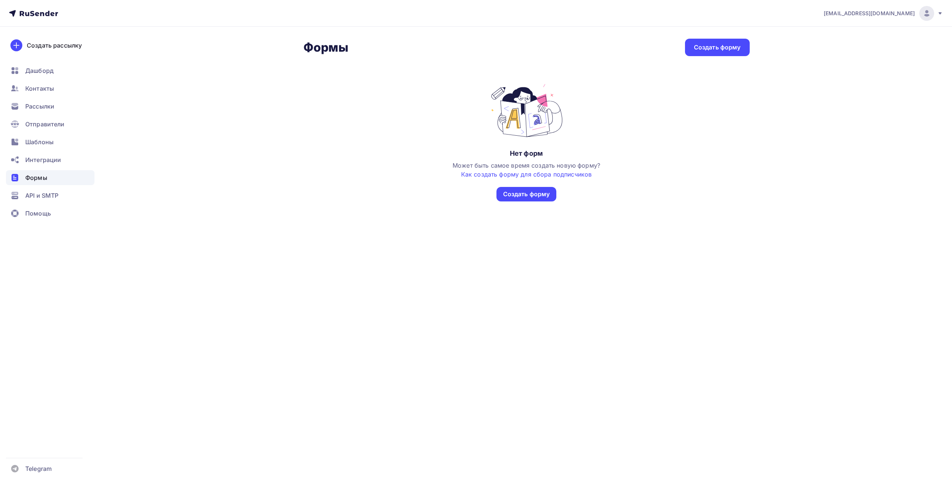
click at [48, 196] on span "API и SMTP" at bounding box center [41, 195] width 33 height 9
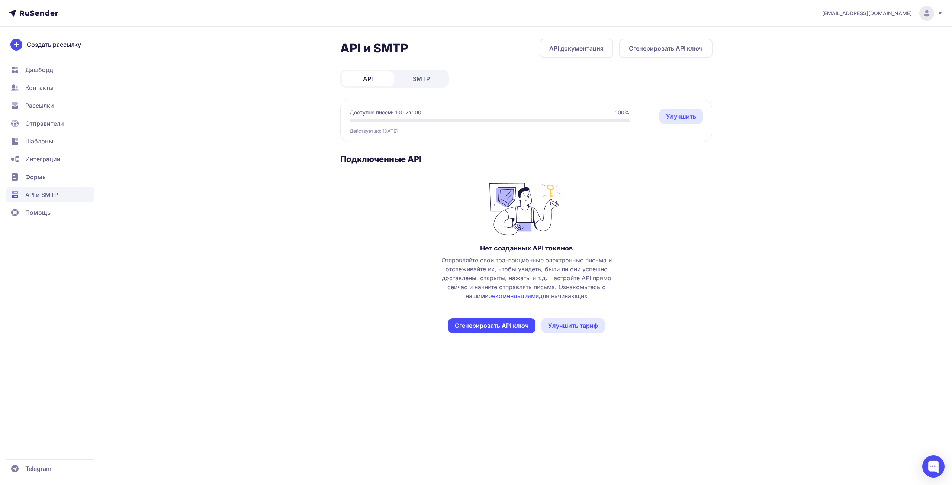
click at [567, 42] on link "API документация" at bounding box center [577, 48] width 74 height 19
click at [164, 168] on div "marticole@mail.ru API и SMTP API документация Сгенерировать API ключ API SMTP Д…" at bounding box center [476, 242] width 952 height 485
click at [45, 126] on span "Отправители" at bounding box center [44, 123] width 39 height 9
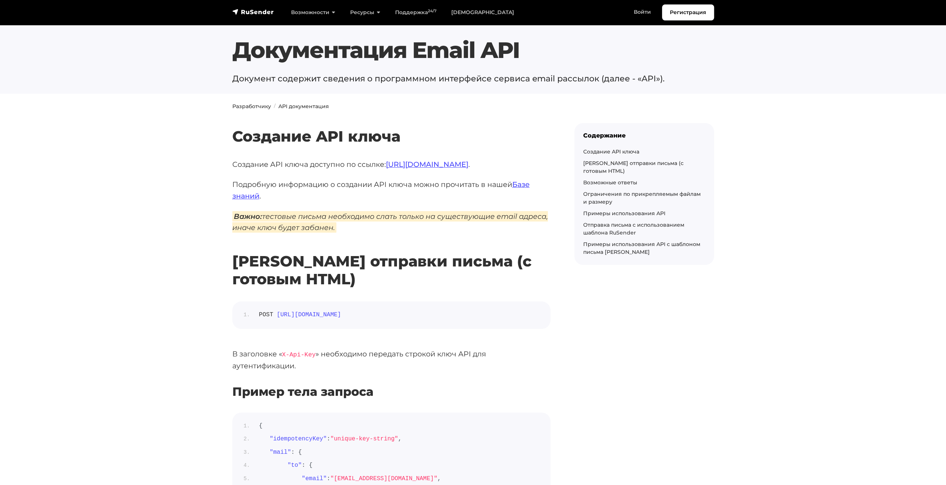
drag, startPoint x: 421, startPoint y: 209, endPoint x: 413, endPoint y: 209, distance: 7.8
drag, startPoint x: 402, startPoint y: 209, endPoint x: 390, endPoint y: 212, distance: 12.4
click at [390, 212] on em "Важно: тестовые письма необходимо слать только на существующие email адреса, ин…" at bounding box center [390, 222] width 316 height 22
drag, startPoint x: 390, startPoint y: 212, endPoint x: 380, endPoint y: 209, distance: 10.6
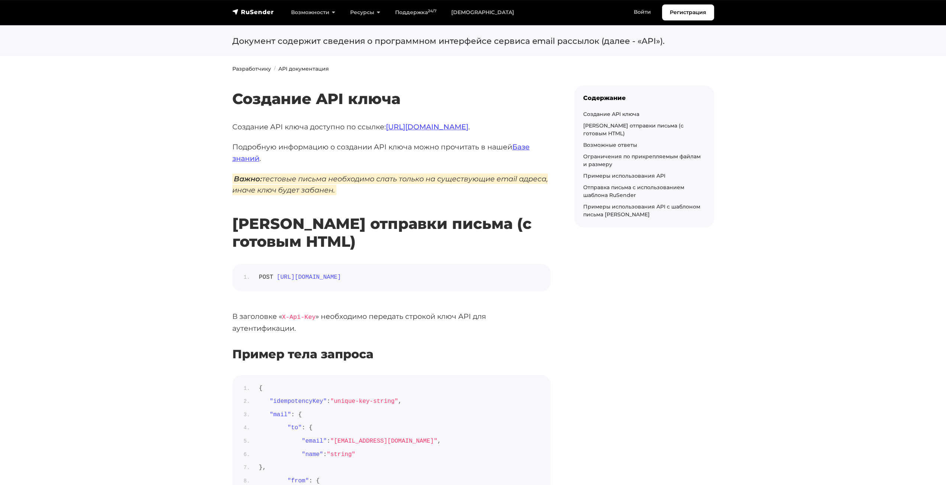
scroll to position [74, 0]
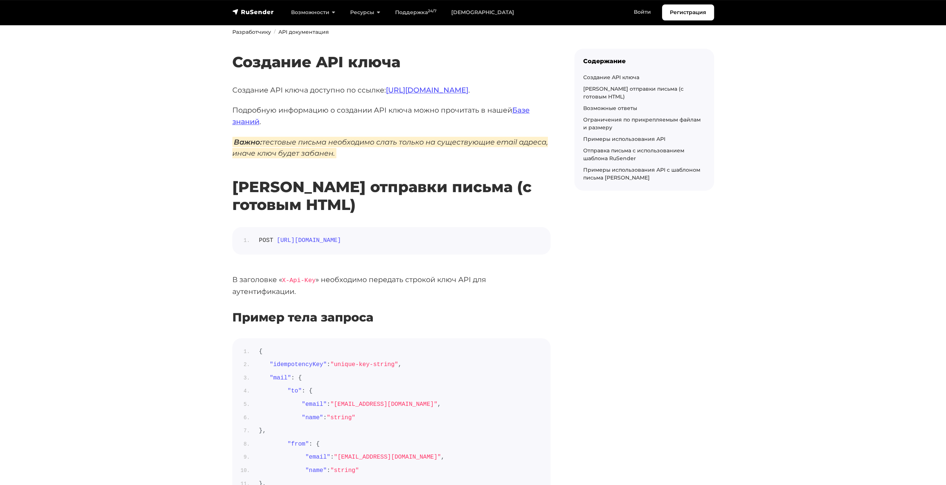
drag, startPoint x: 623, startPoint y: 249, endPoint x: 612, endPoint y: 249, distance: 11.2
drag, startPoint x: 612, startPoint y: 249, endPoint x: 607, endPoint y: 249, distance: 5.2
drag, startPoint x: 630, startPoint y: 261, endPoint x: 620, endPoint y: 261, distance: 10.0
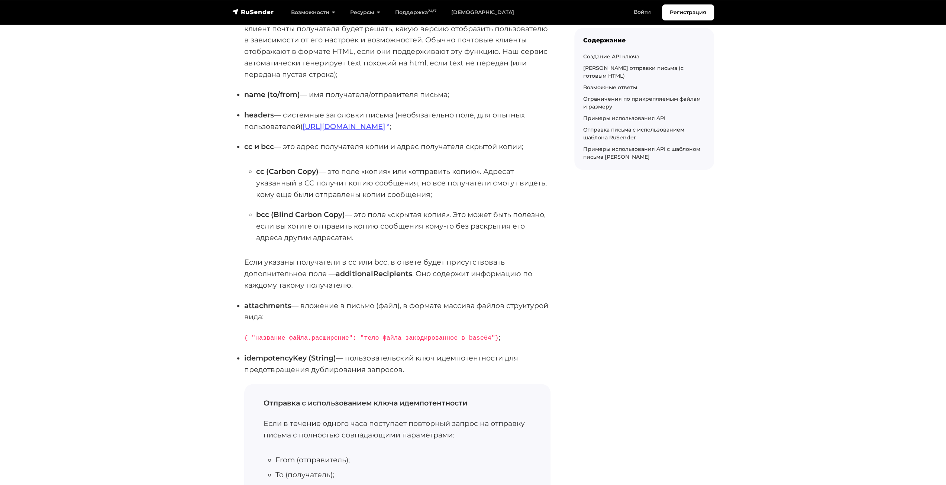
scroll to position [595, 0]
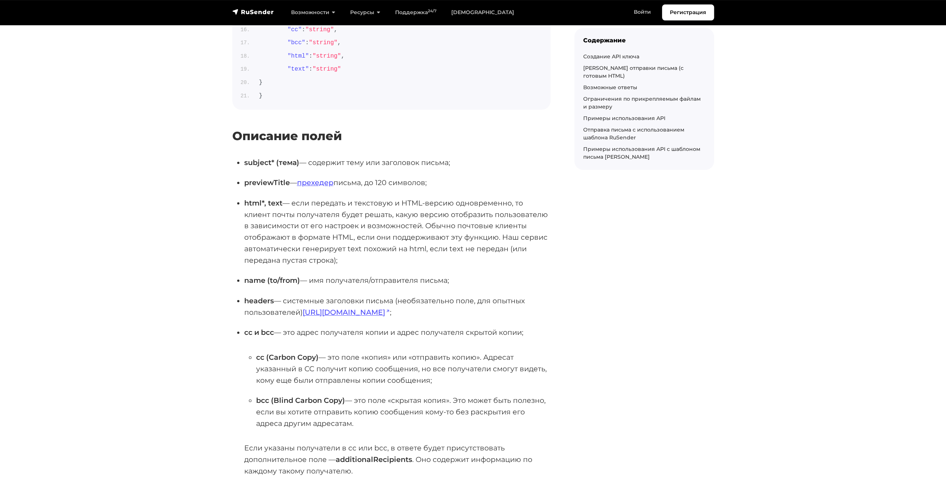
click at [355, 243] on p "html*, text — если передать и текстовую и HTML-версию одновременно, то клиент п…" at bounding box center [397, 231] width 306 height 68
drag, startPoint x: 367, startPoint y: 148, endPoint x: 451, endPoint y: 157, distance: 84.9
click at [451, 157] on p "subject* (тема) — содержит тему или заголовок письма;" at bounding box center [397, 163] width 306 height 12
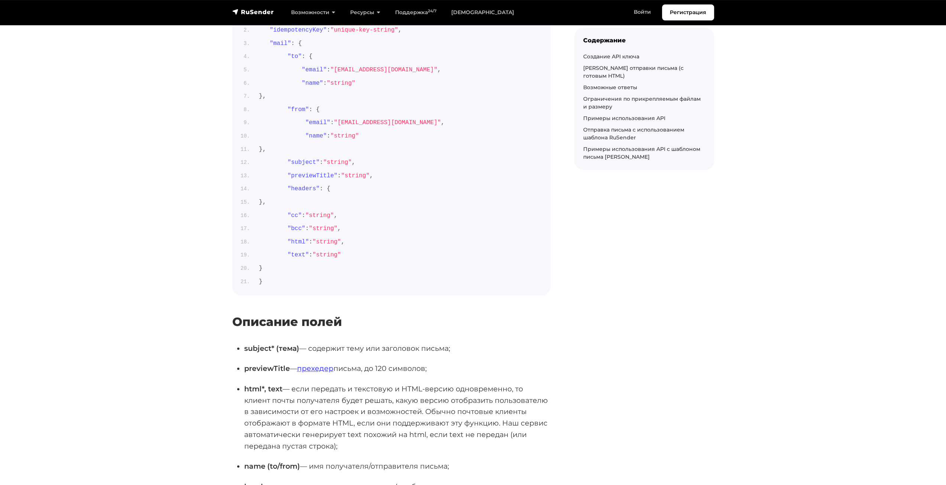
drag, startPoint x: 391, startPoint y: 209, endPoint x: 386, endPoint y: 210, distance: 5.4
click at [386, 210] on ol "{ "idempotencyKey" : "unique-key-string" , "mail" : { "to" : { "email" : "user@…" at bounding box center [391, 150] width 300 height 274
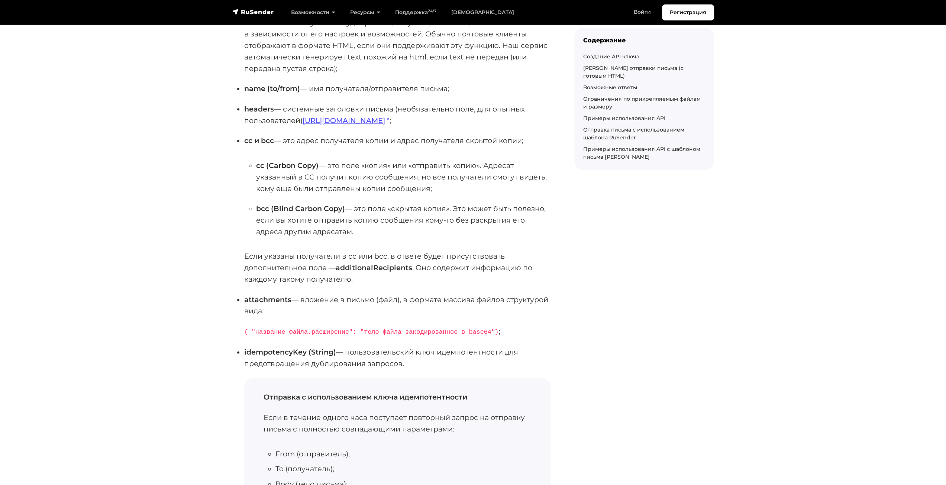
scroll to position [930, 0]
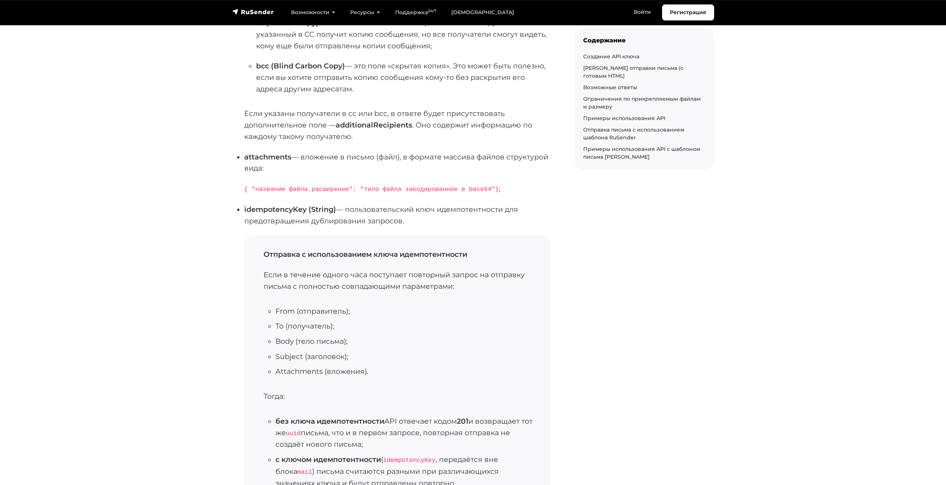
drag, startPoint x: 631, startPoint y: 226, endPoint x: 606, endPoint y: 227, distance: 24.6
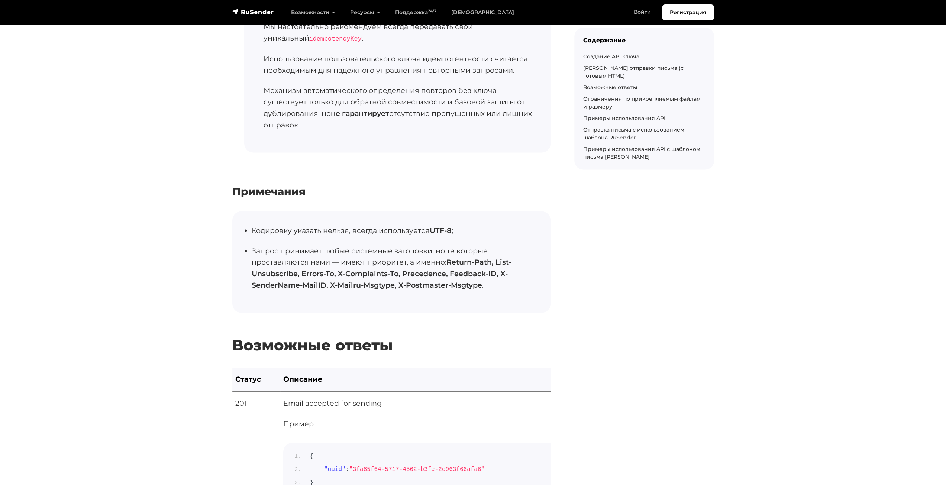
scroll to position [1562, 0]
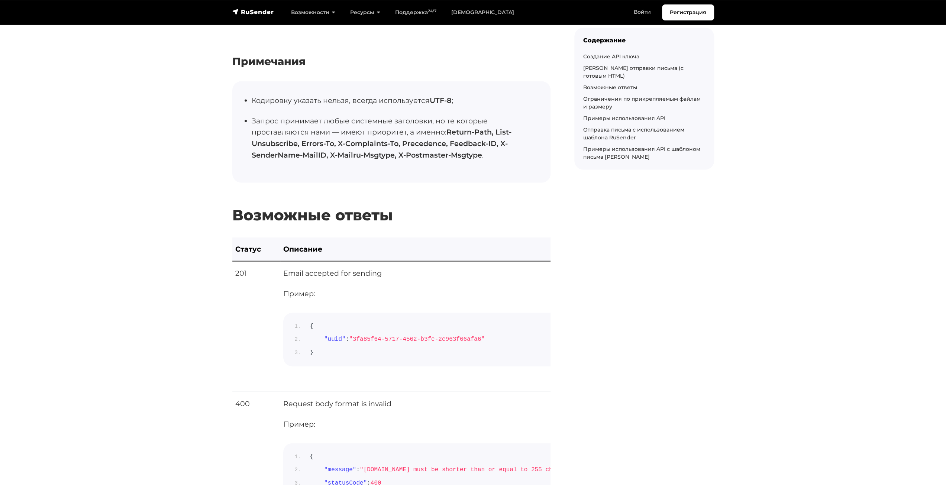
drag, startPoint x: 666, startPoint y: 270, endPoint x: 603, endPoint y: 270, distance: 63.2
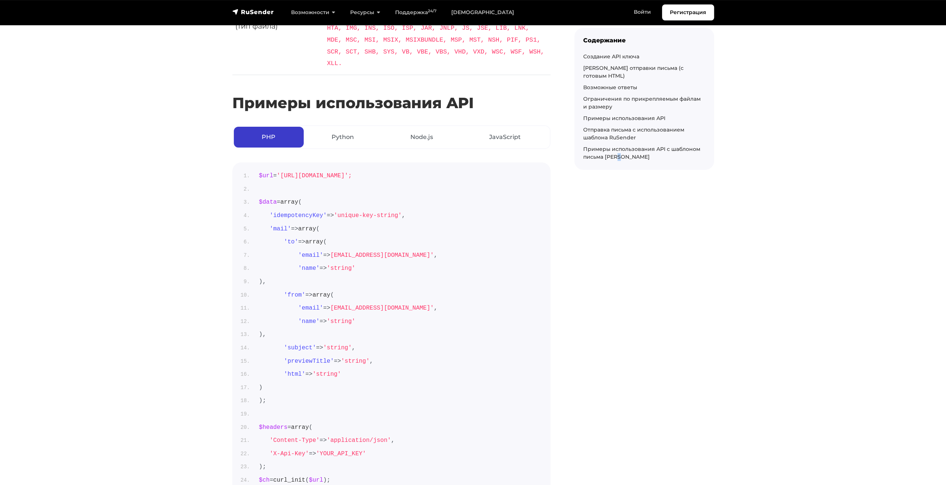
scroll to position [2752, 0]
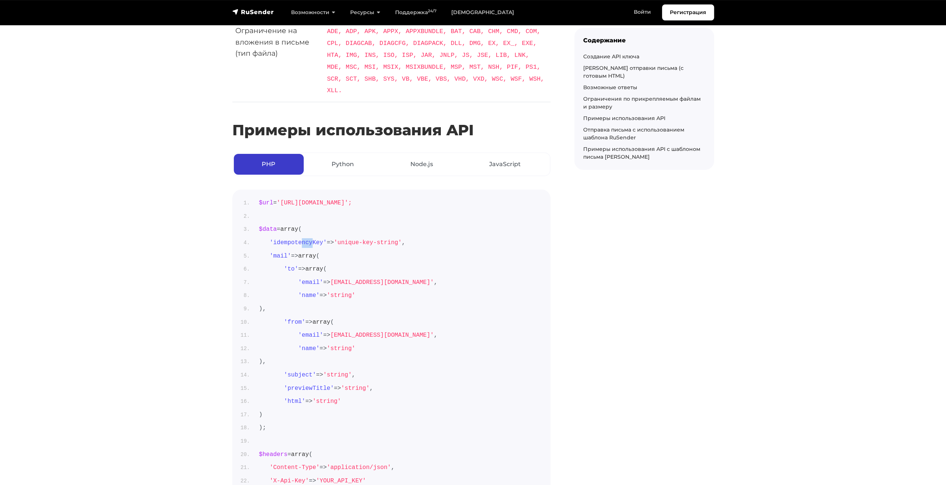
drag, startPoint x: 298, startPoint y: 217, endPoint x: 332, endPoint y: 217, distance: 34.6
click at [316, 239] on span "'idempotencyKey'" at bounding box center [298, 242] width 57 height 7
click at [477, 265] on li "'to' => array (" at bounding box center [397, 270] width 289 height 10
click at [433, 154] on link "Node.js" at bounding box center [421, 164] width 79 height 21
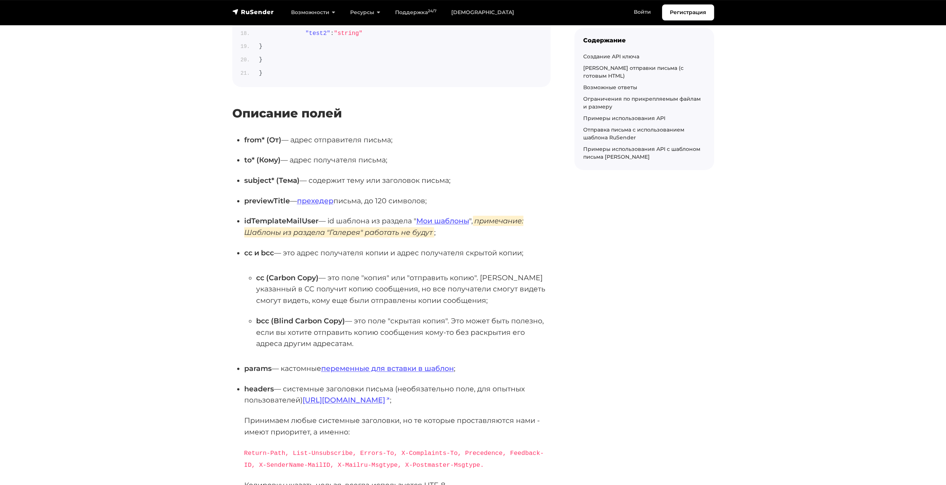
scroll to position [3942, 0]
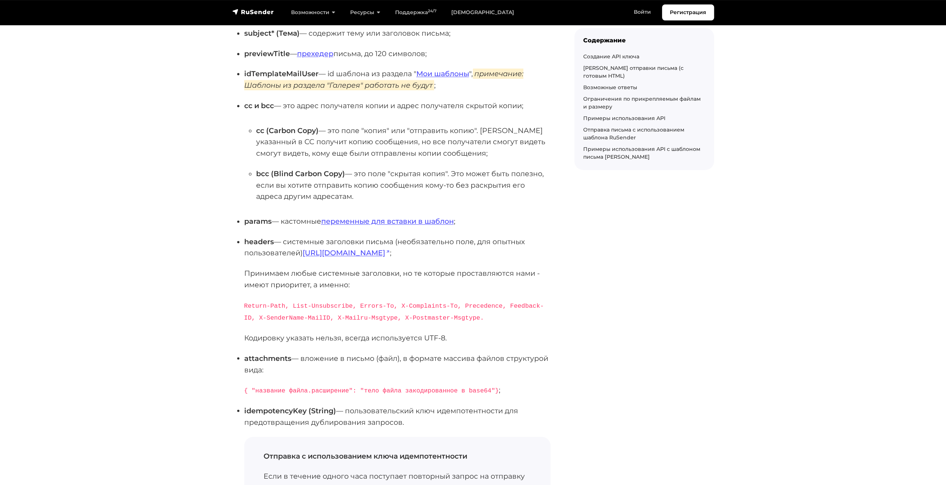
drag, startPoint x: 692, startPoint y: 198, endPoint x: 667, endPoint y: 199, distance: 25.3
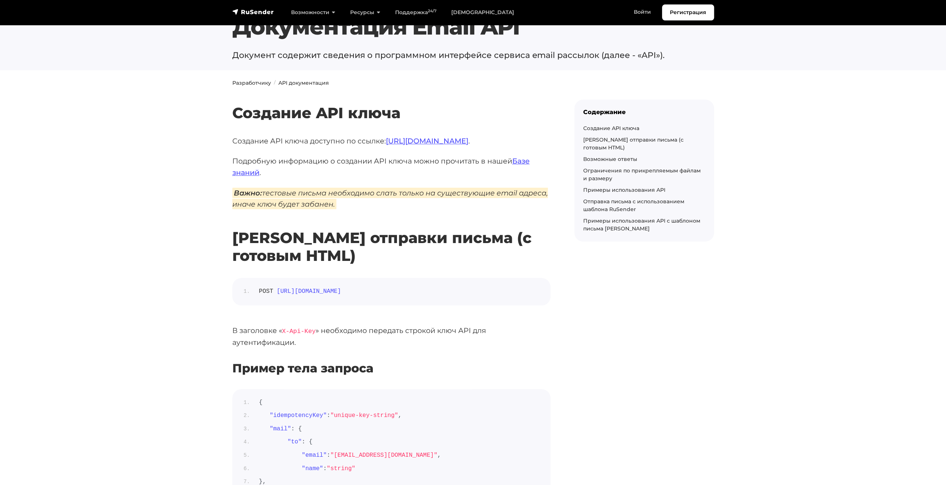
scroll to position [0, 0]
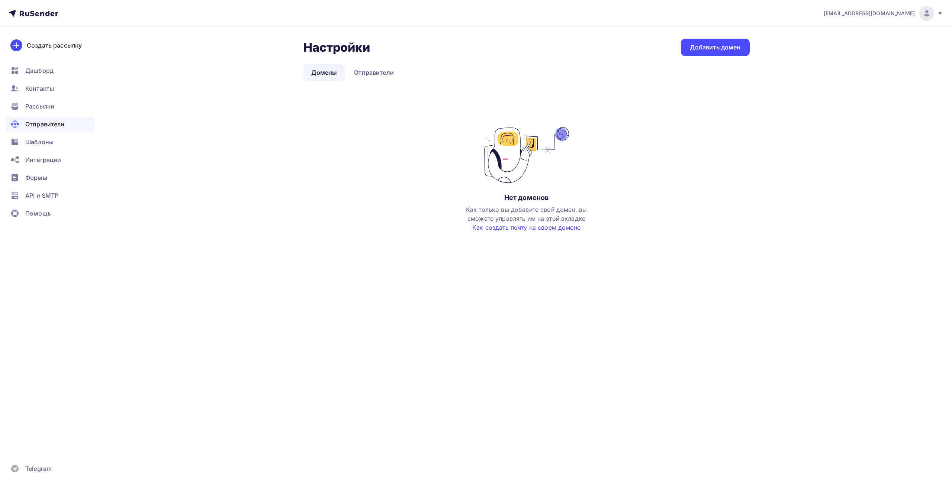
click at [55, 112] on div "Рассылки" at bounding box center [50, 106] width 89 height 15
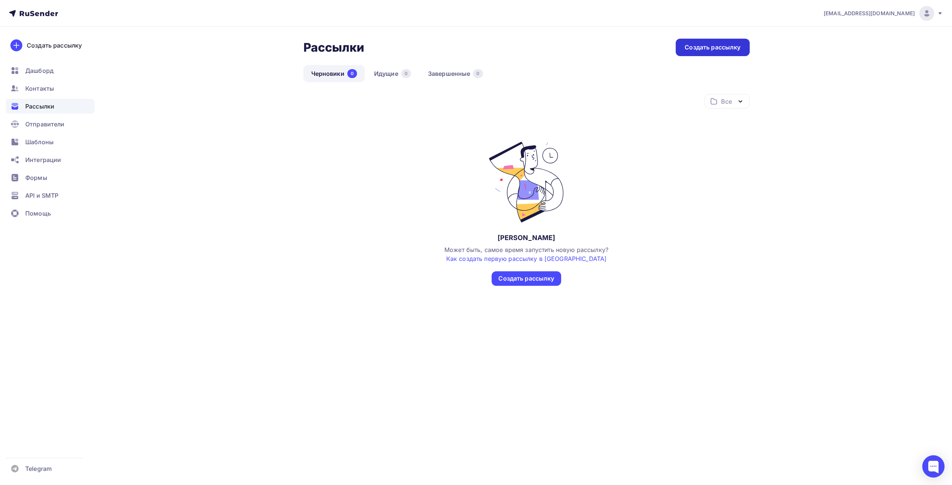
click at [687, 44] on div "Создать рассылку" at bounding box center [713, 47] width 56 height 9
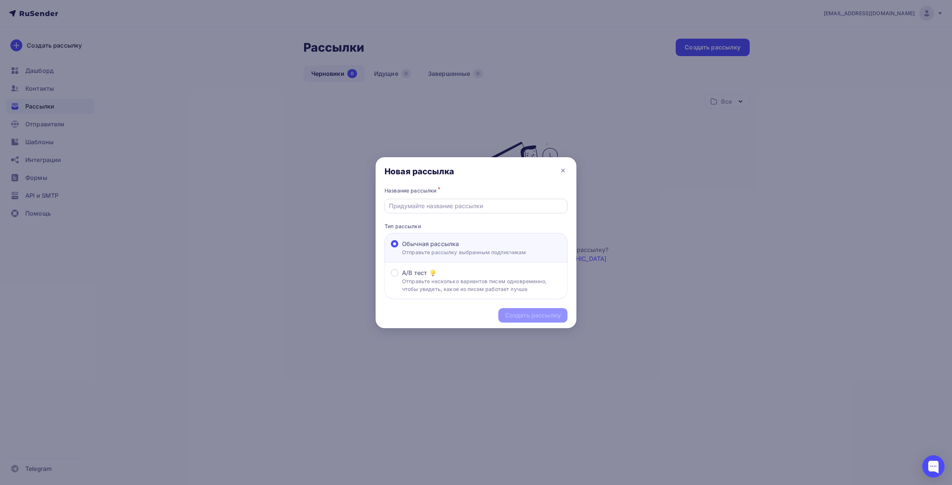
click at [436, 202] on input "text" at bounding box center [476, 206] width 174 height 9
type input "Тест"
click at [530, 320] on div "Создать рассылку" at bounding box center [532, 315] width 69 height 15
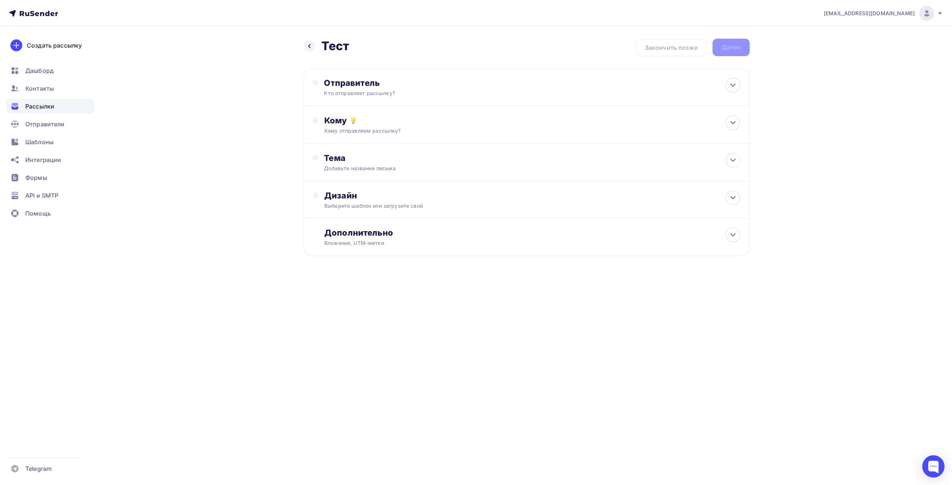
drag, startPoint x: 574, startPoint y: 297, endPoint x: 557, endPoint y: 297, distance: 17.5
click at [566, 299] on div "Назад Тест Тест Закончить позже Далее Отправитель Кто отправляет рассылку? Emai…" at bounding box center [476, 165] width 610 height 277
click at [378, 122] on div "Кому" at bounding box center [532, 120] width 416 height 10
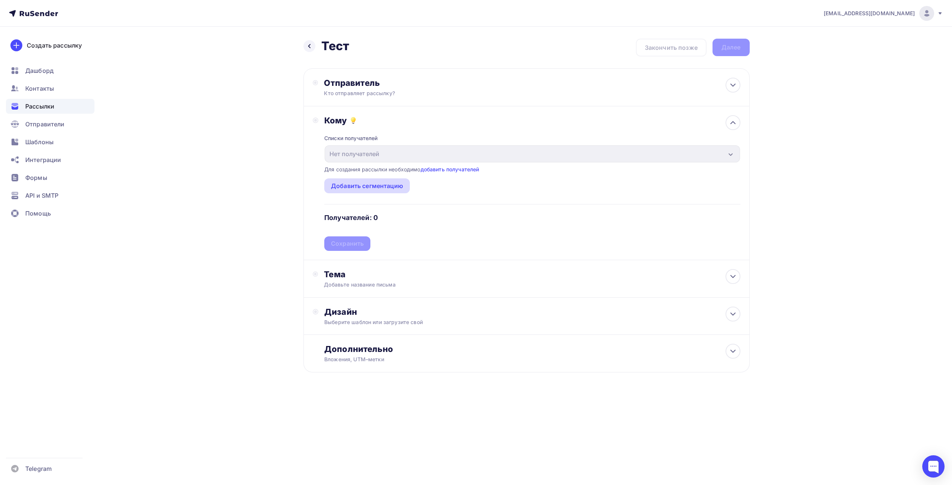
click at [401, 181] on div "Добавить сегментацию" at bounding box center [367, 186] width 86 height 15
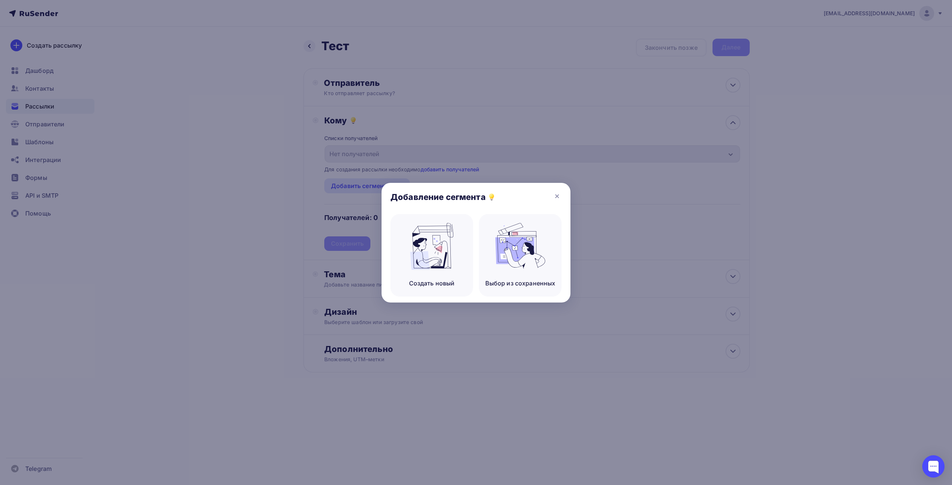
click at [501, 138] on div at bounding box center [476, 242] width 952 height 485
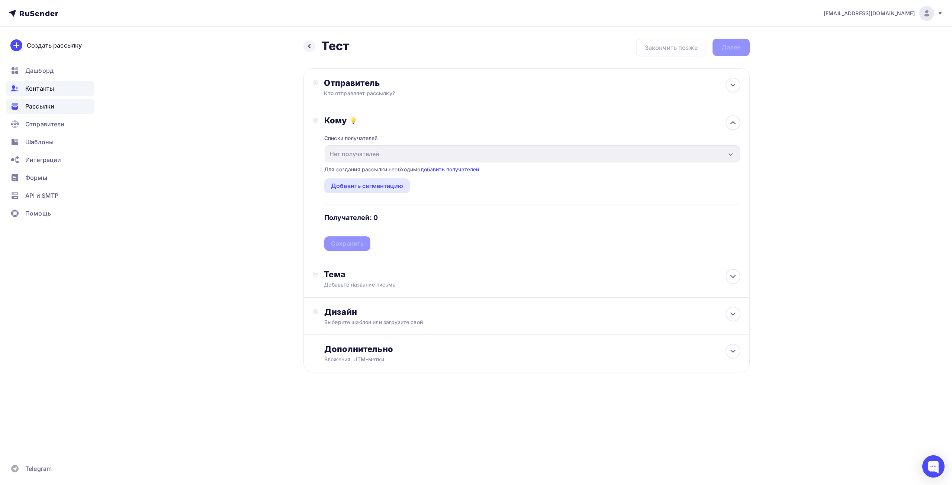
click at [81, 90] on div "Контакты" at bounding box center [50, 88] width 89 height 15
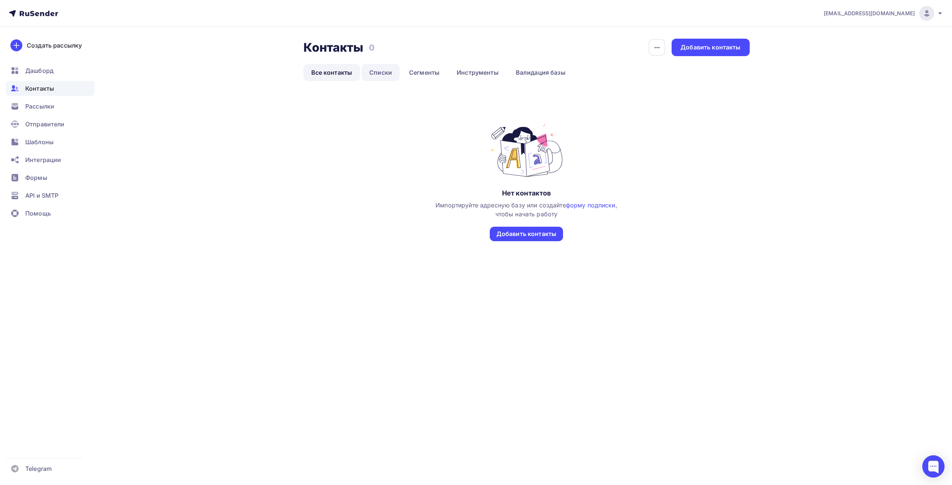
click at [386, 68] on link "Списки" at bounding box center [380, 72] width 38 height 17
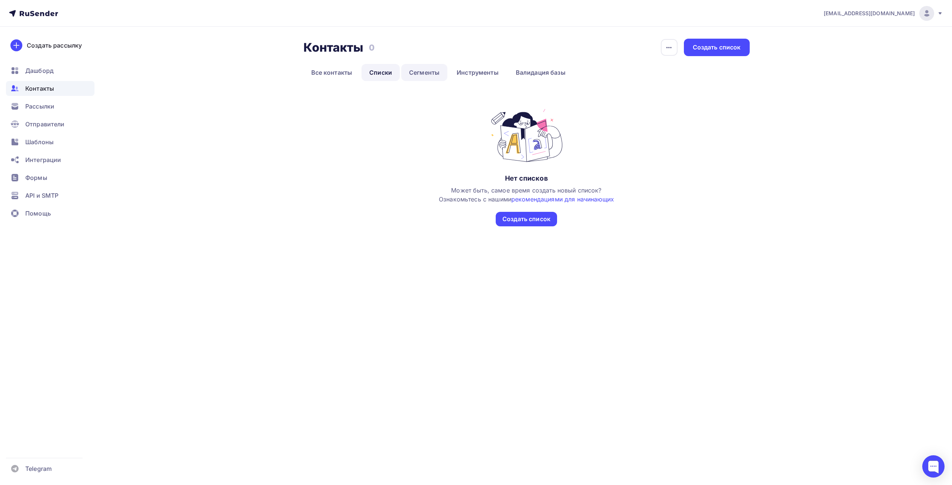
click at [417, 70] on link "Сегменты" at bounding box center [424, 72] width 46 height 17
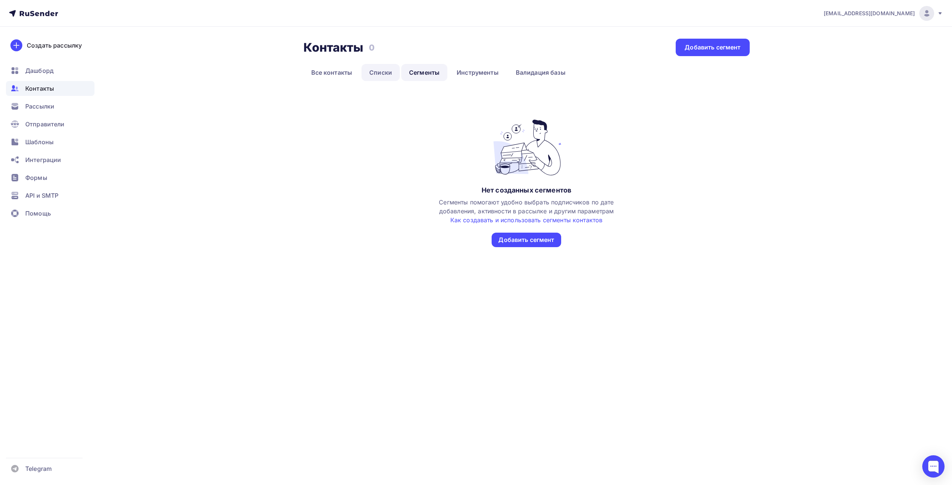
click at [382, 71] on link "Списки" at bounding box center [380, 72] width 38 height 17
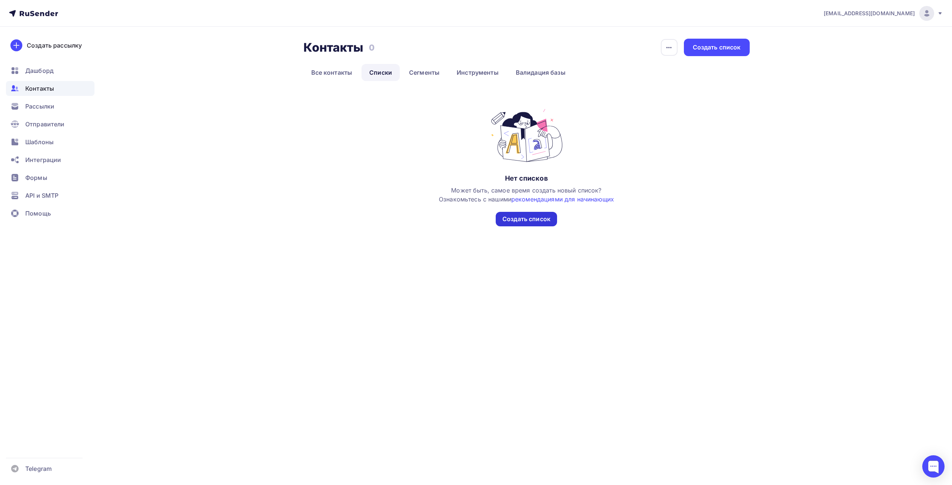
click at [530, 224] on div "Создать список" at bounding box center [526, 219] width 61 height 15
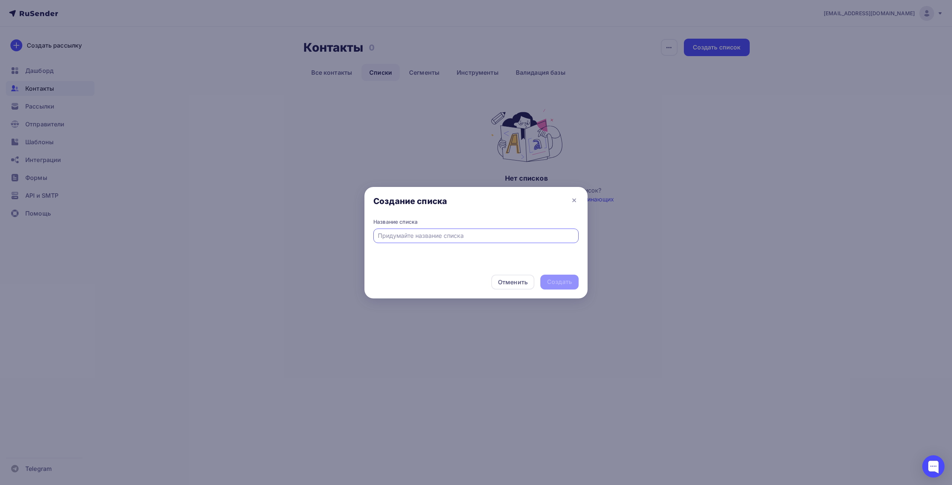
click at [467, 232] on input "text" at bounding box center [476, 235] width 197 height 9
type input "Тест список"
click at [555, 282] on div "Создать" at bounding box center [559, 282] width 25 height 9
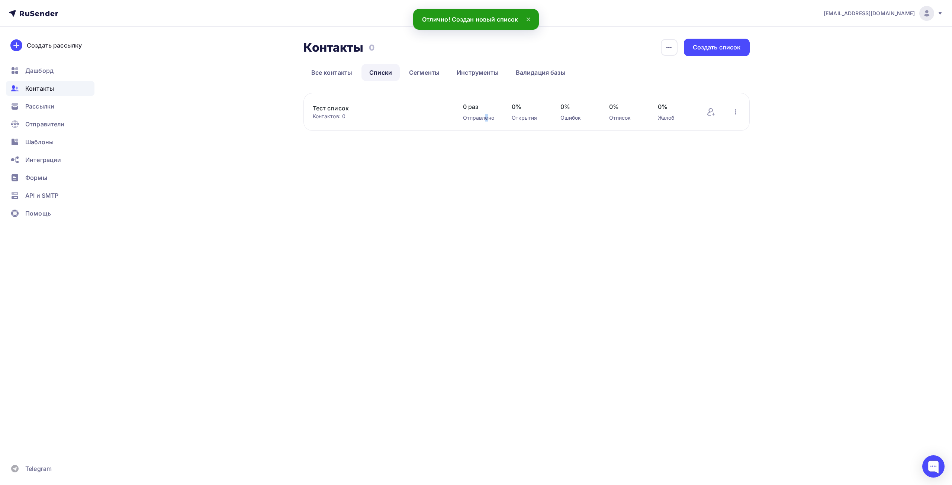
drag, startPoint x: 501, startPoint y: 214, endPoint x: 485, endPoint y: 215, distance: 16.4
click at [485, 215] on div "[EMAIL_ADDRESS][DOMAIN_NAME] Аккаунт Тарифы Выйти Создать рассылку [GEOGRAPHIC_…" at bounding box center [476, 242] width 952 height 485
click at [340, 106] on link "Тест список" at bounding box center [376, 108] width 126 height 9
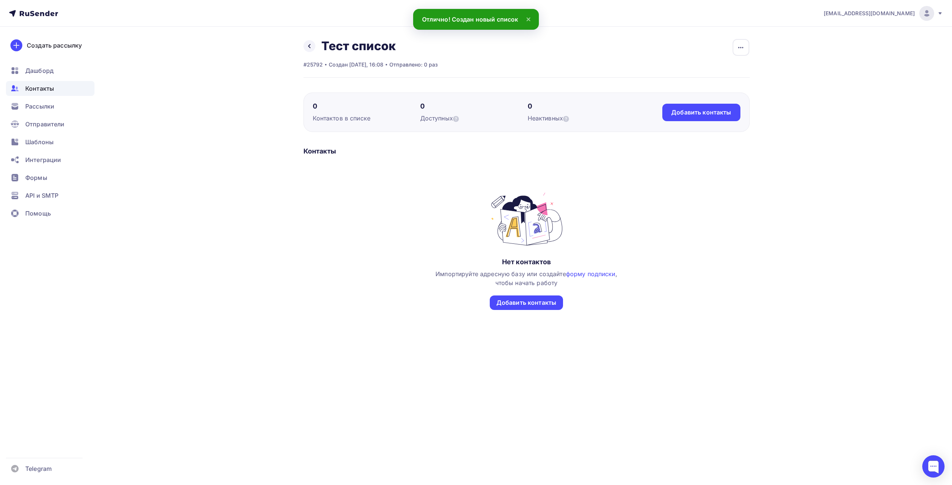
drag, startPoint x: 729, startPoint y: 157, endPoint x: 716, endPoint y: 156, distance: 13.4
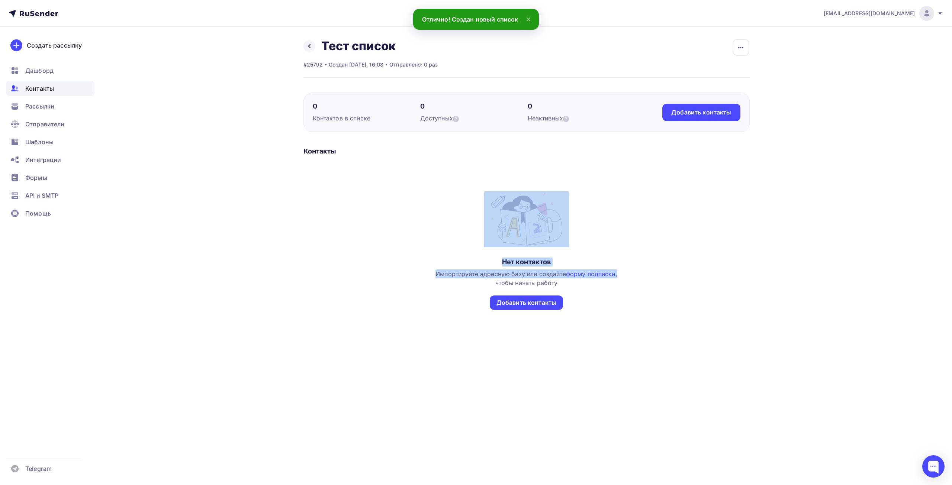
drag, startPoint x: 716, startPoint y: 156, endPoint x: 695, endPoint y: 154, distance: 21.0
click at [710, 155] on div "Контакты Нет контактов Импортируйте адресную базу или создайте форму подписки ,…" at bounding box center [526, 245] width 446 height 196
click at [611, 156] on div "Контакты Нет контактов Импортируйте адресную базу или создайте форму подписки ,…" at bounding box center [526, 245] width 446 height 196
click at [599, 155] on div "Контакты" at bounding box center [526, 151] width 446 height 9
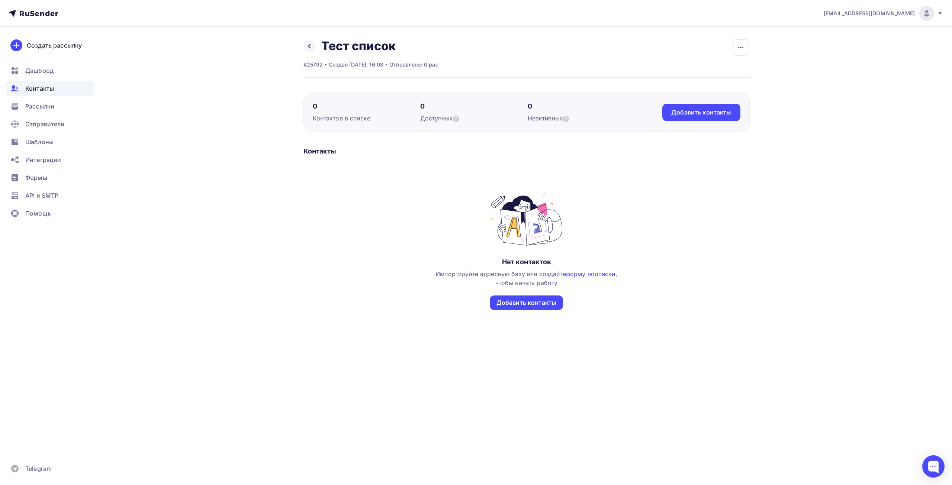
drag, startPoint x: 599, startPoint y: 155, endPoint x: 585, endPoint y: 152, distance: 15.1
click at [585, 152] on div "Контакты" at bounding box center [526, 151] width 446 height 9
drag, startPoint x: 615, startPoint y: 167, endPoint x: 598, endPoint y: 166, distance: 16.4
click at [598, 166] on div "Нет контактов Импортируйте адресную базу или создайте форму подписки , чтобы на…" at bounding box center [526, 245] width 446 height 160
drag, startPoint x: 596, startPoint y: 166, endPoint x: 585, endPoint y: 165, distance: 10.4
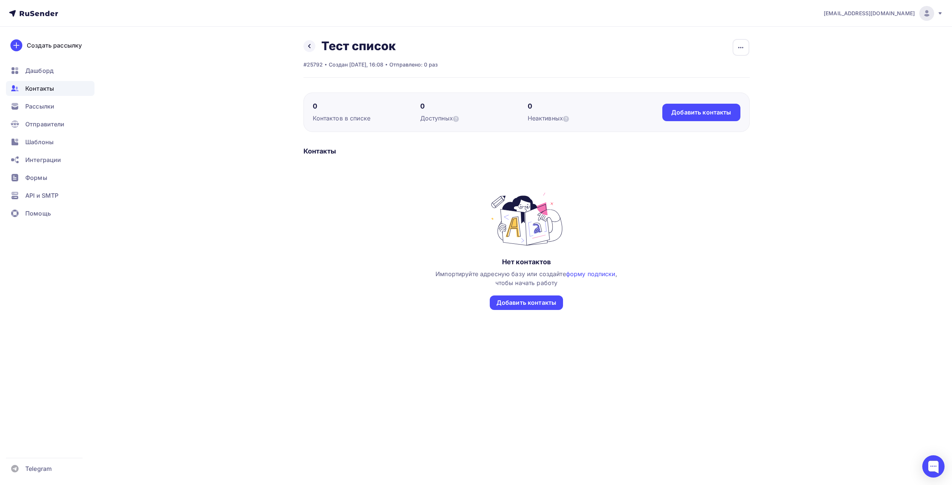
click at [585, 165] on div "Нет контактов Импортируйте адресную базу или создайте форму подписки , чтобы на…" at bounding box center [526, 245] width 446 height 160
click at [937, 426] on div "[EMAIL_ADDRESS][DOMAIN_NAME] Аккаунт Тарифы Выйти Создать рассылку [GEOGRAPHIC_…" at bounding box center [476, 242] width 952 height 485
click at [938, 456] on div at bounding box center [933, 467] width 22 height 22
drag, startPoint x: 640, startPoint y: 333, endPoint x: 574, endPoint y: 348, distance: 68.0
drag, startPoint x: 574, startPoint y: 348, endPoint x: 567, endPoint y: 350, distance: 6.9
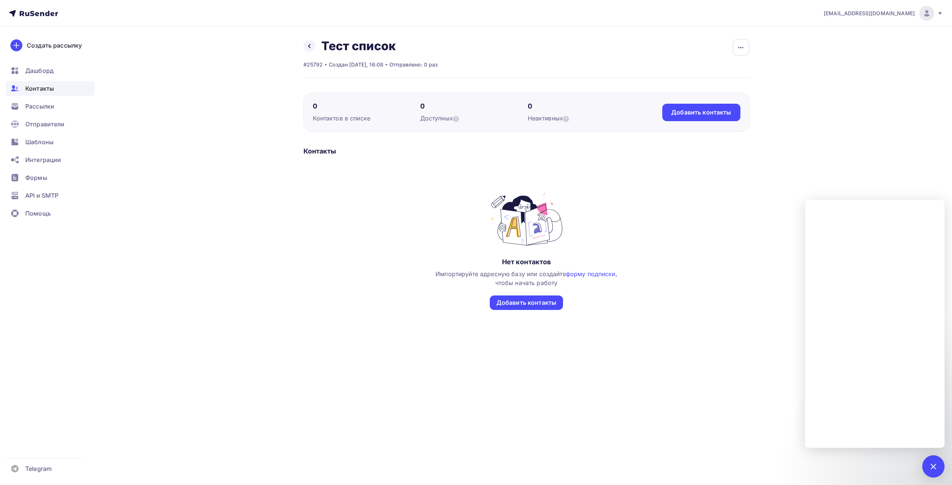
click at [567, 350] on div "Назад Тест список Переименовать список Скачать список Отписать адреса Настроить…" at bounding box center [476, 200] width 610 height 346
drag, startPoint x: 637, startPoint y: 330, endPoint x: 623, endPoint y: 335, distance: 15.5
click at [623, 335] on div "Контакты Нет контактов Импортируйте адресную базу или создайте форму подписки ,…" at bounding box center [526, 245] width 446 height 196
drag, startPoint x: 623, startPoint y: 335, endPoint x: 620, endPoint y: 339, distance: 4.8
click at [620, 339] on div "Контакты Нет контактов Импортируйте адресную базу или создайте форму подписки ,…" at bounding box center [526, 245] width 446 height 196
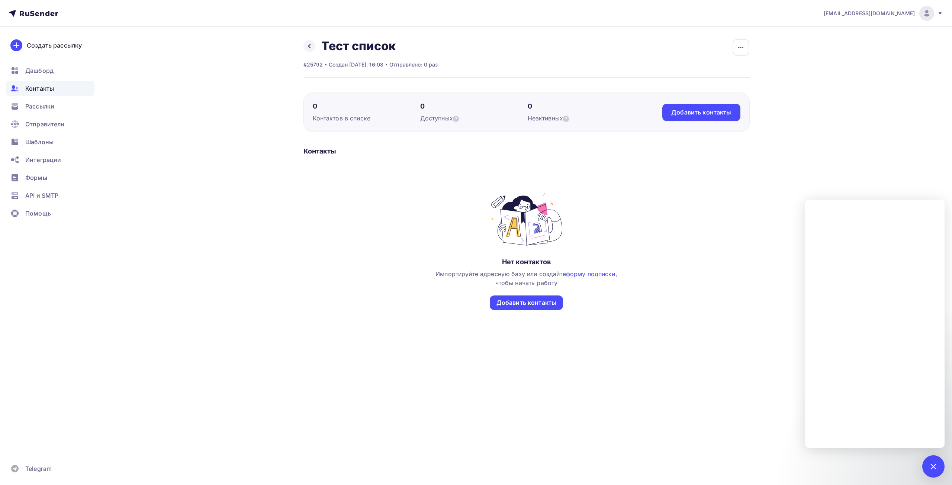
click at [604, 305] on div "Нет контактов Импортируйте адресную базу или создайте форму подписки , чтобы на…" at bounding box center [526, 251] width 184 height 119
drag, startPoint x: 651, startPoint y: 307, endPoint x: 640, endPoint y: 307, distance: 11.2
click at [640, 307] on div "Нет контактов Импортируйте адресную базу или создайте форму подписки , чтобы на…" at bounding box center [526, 259] width 446 height 134
click at [554, 303] on div "Добавить контакты" at bounding box center [526, 303] width 60 height 9
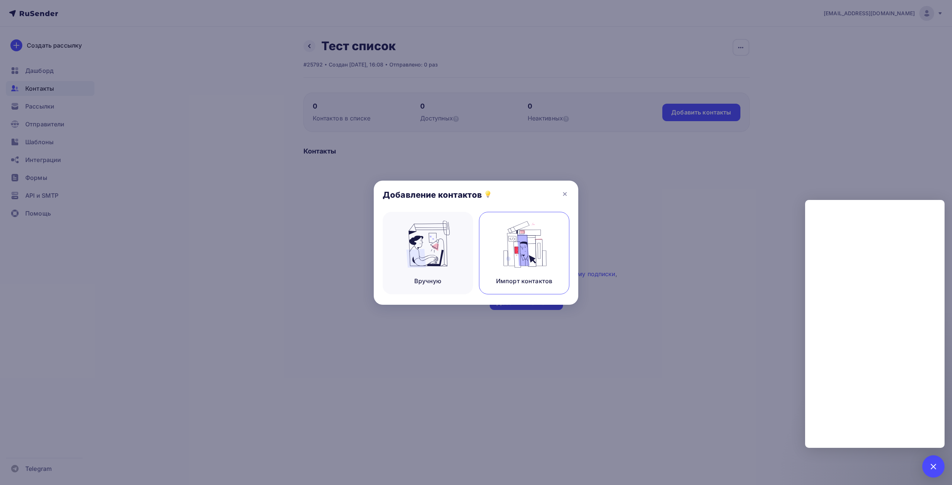
click at [503, 241] on img at bounding box center [524, 244] width 50 height 47
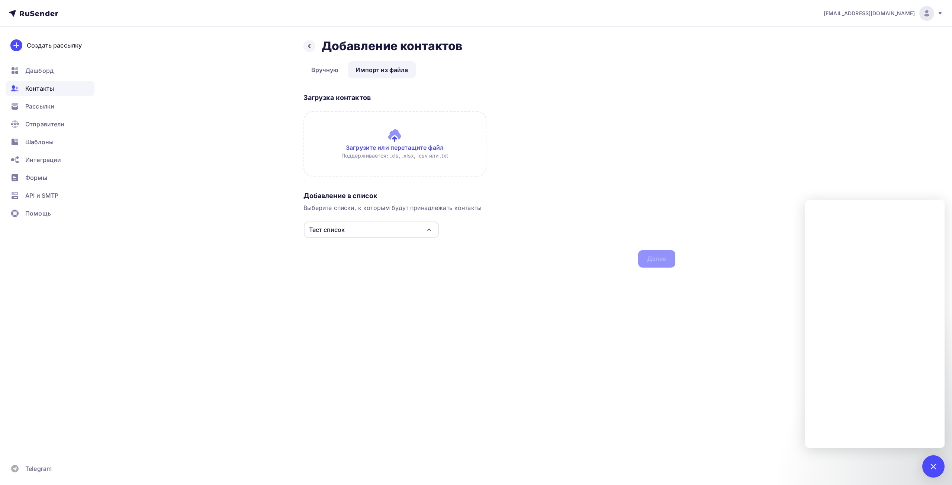
drag, startPoint x: 596, startPoint y: 149, endPoint x: 581, endPoint y: 151, distance: 15.8
click at [581, 151] on div "Загрузка контактов Загрузите или перетащите файл Поддерживается: .xls, .xlsx, .…" at bounding box center [489, 139] width 372 height 98
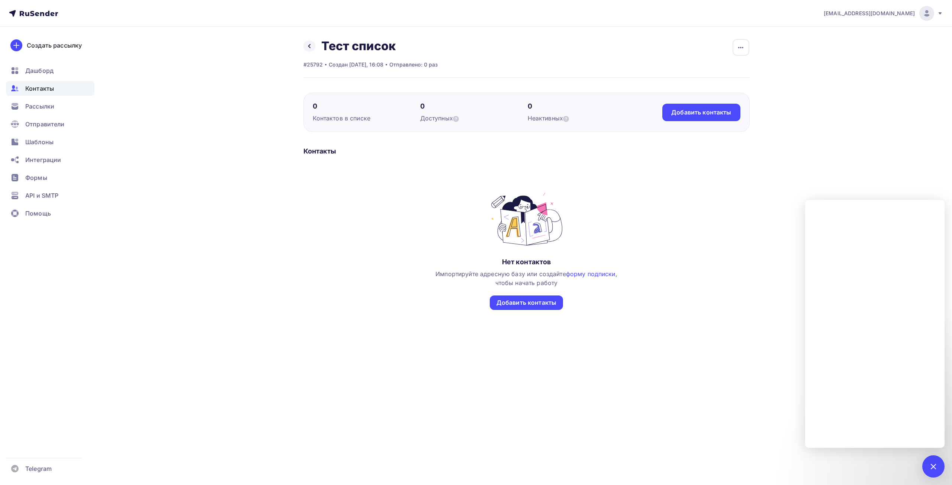
drag, startPoint x: 522, startPoint y: 209, endPoint x: 513, endPoint y: 210, distance: 9.4
click at [513, 210] on img at bounding box center [526, 220] width 85 height 56
drag, startPoint x: 467, startPoint y: 226, endPoint x: 442, endPoint y: 229, distance: 24.7
click at [440, 229] on div "Нет контактов Импортируйте адресную базу или создайте форму подписки , чтобы на…" at bounding box center [526, 251] width 184 height 119
drag, startPoint x: 440, startPoint y: 229, endPoint x: 432, endPoint y: 229, distance: 7.4
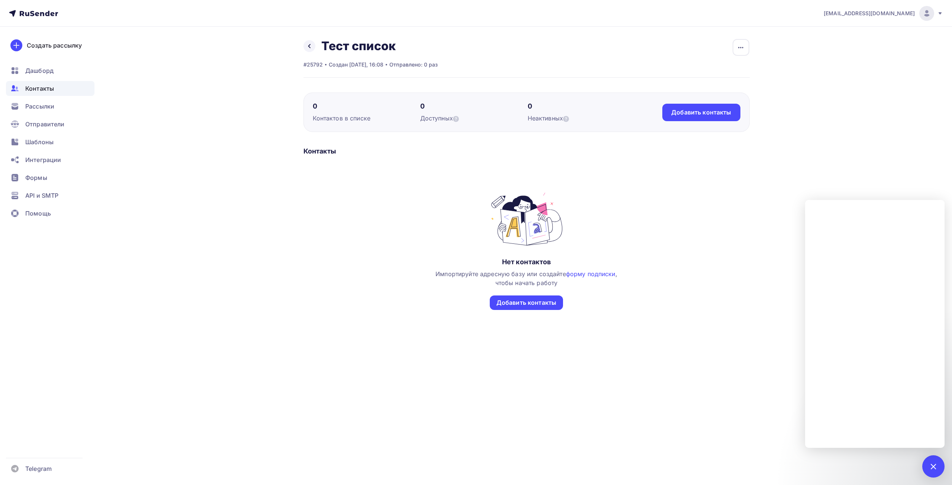
click at [432, 229] on div "Нет контактов Импортируйте адресную базу или создайте форму подписки , чтобы на…" at bounding box center [526, 259] width 446 height 134
click at [430, 230] on div "Нет контактов Импортируйте адресную базу или создайте форму подписки , чтобы на…" at bounding box center [526, 259] width 446 height 134
drag, startPoint x: 705, startPoint y: 231, endPoint x: 673, endPoint y: 237, distance: 33.2
click at [673, 237] on div "Нет контактов Импортируйте адресную базу или создайте форму подписки , чтобы на…" at bounding box center [526, 259] width 446 height 134
click at [663, 179] on div "Нет контактов Импортируйте адресную базу или создайте форму подписки , чтобы на…" at bounding box center [526, 245] width 446 height 160
